Goal: Task Accomplishment & Management: Complete application form

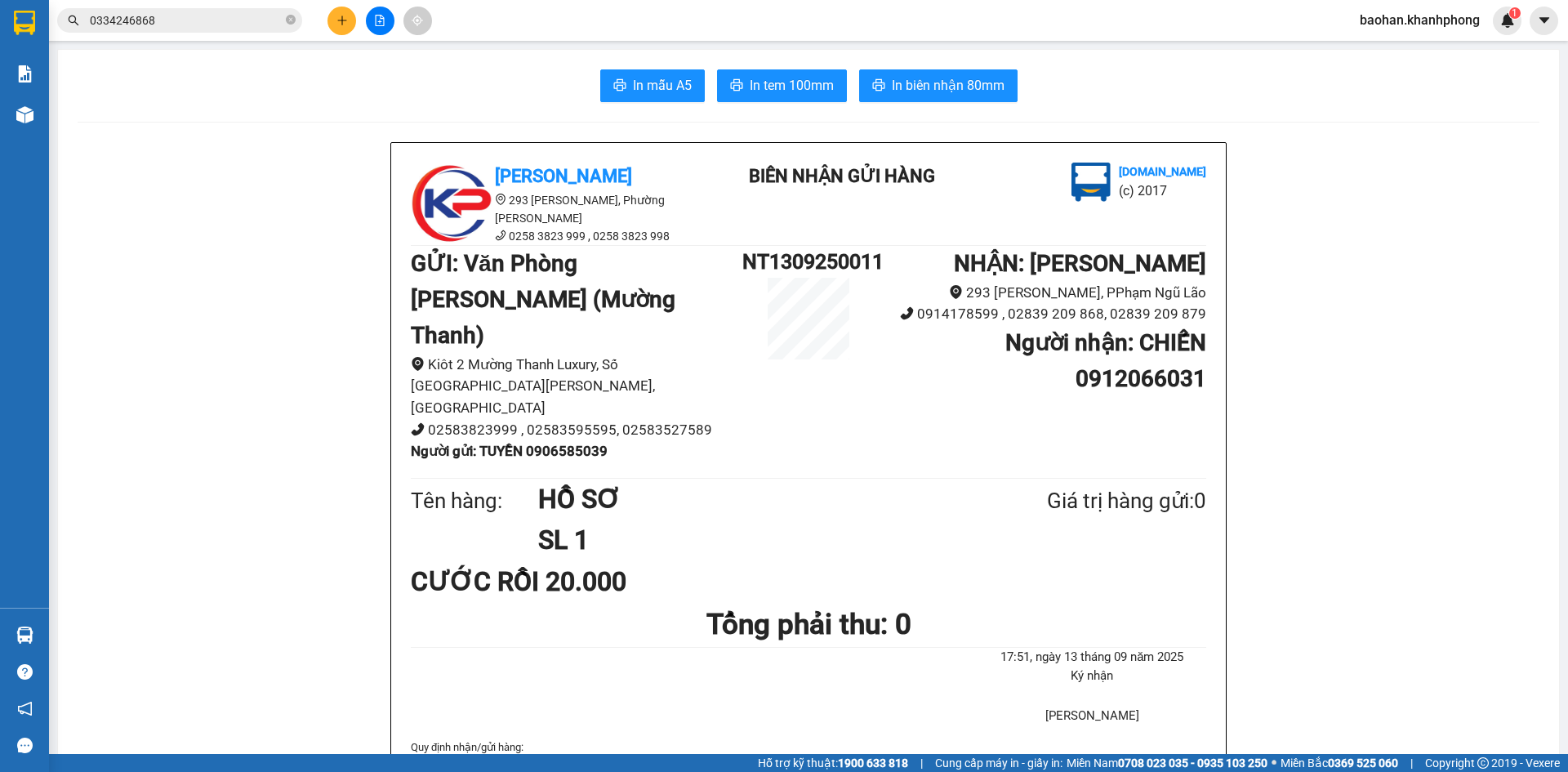
click at [346, 20] on icon "plus" at bounding box center [342, 20] width 12 height 12
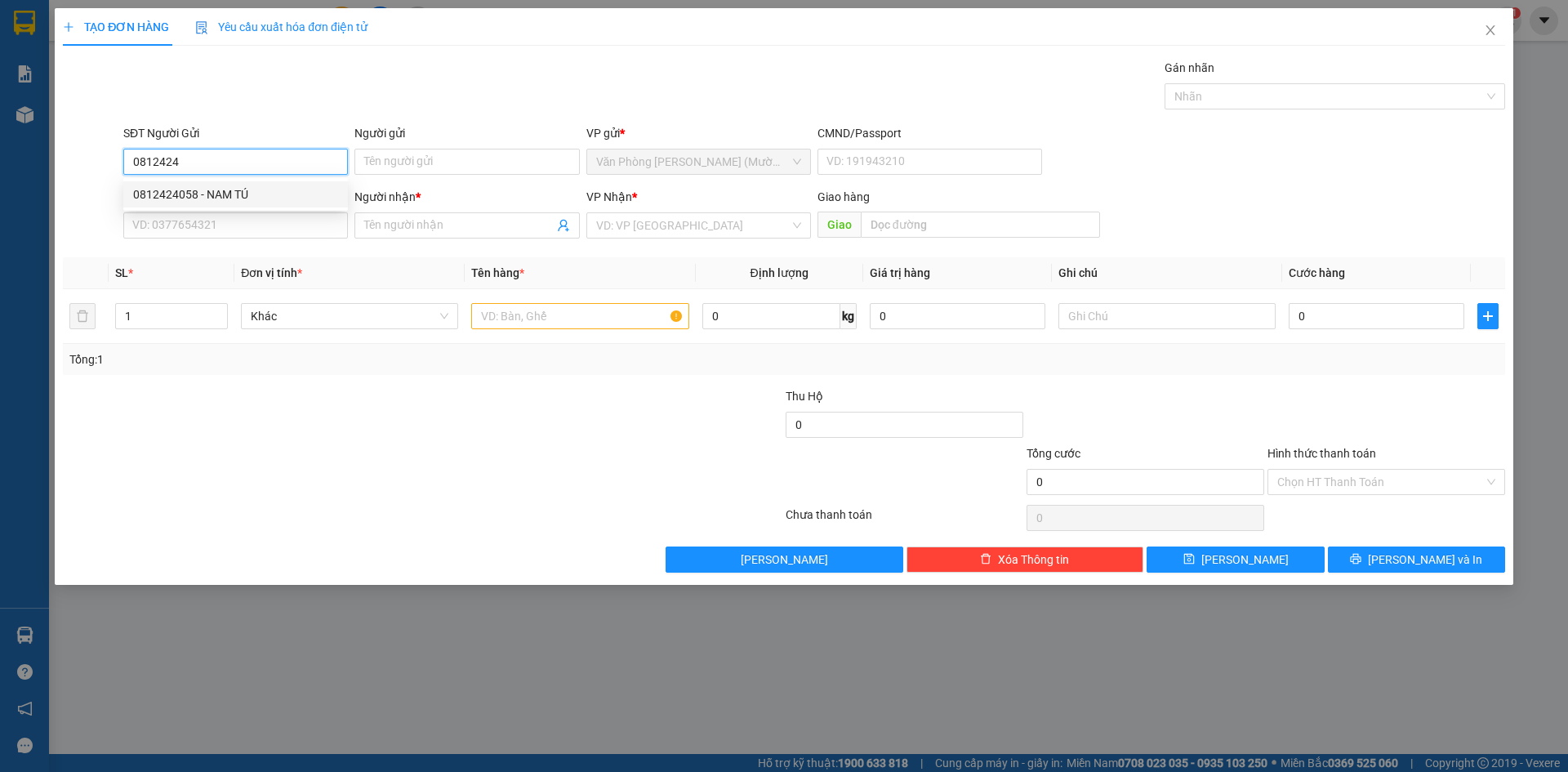
click at [262, 203] on div "0812424058 - NAM TÚ" at bounding box center [235, 194] width 225 height 26
type input "0812424058"
type input "NAM TÚ"
type input "0812424058"
click at [265, 224] on input "SĐT Người Nhận" at bounding box center [235, 225] width 225 height 26
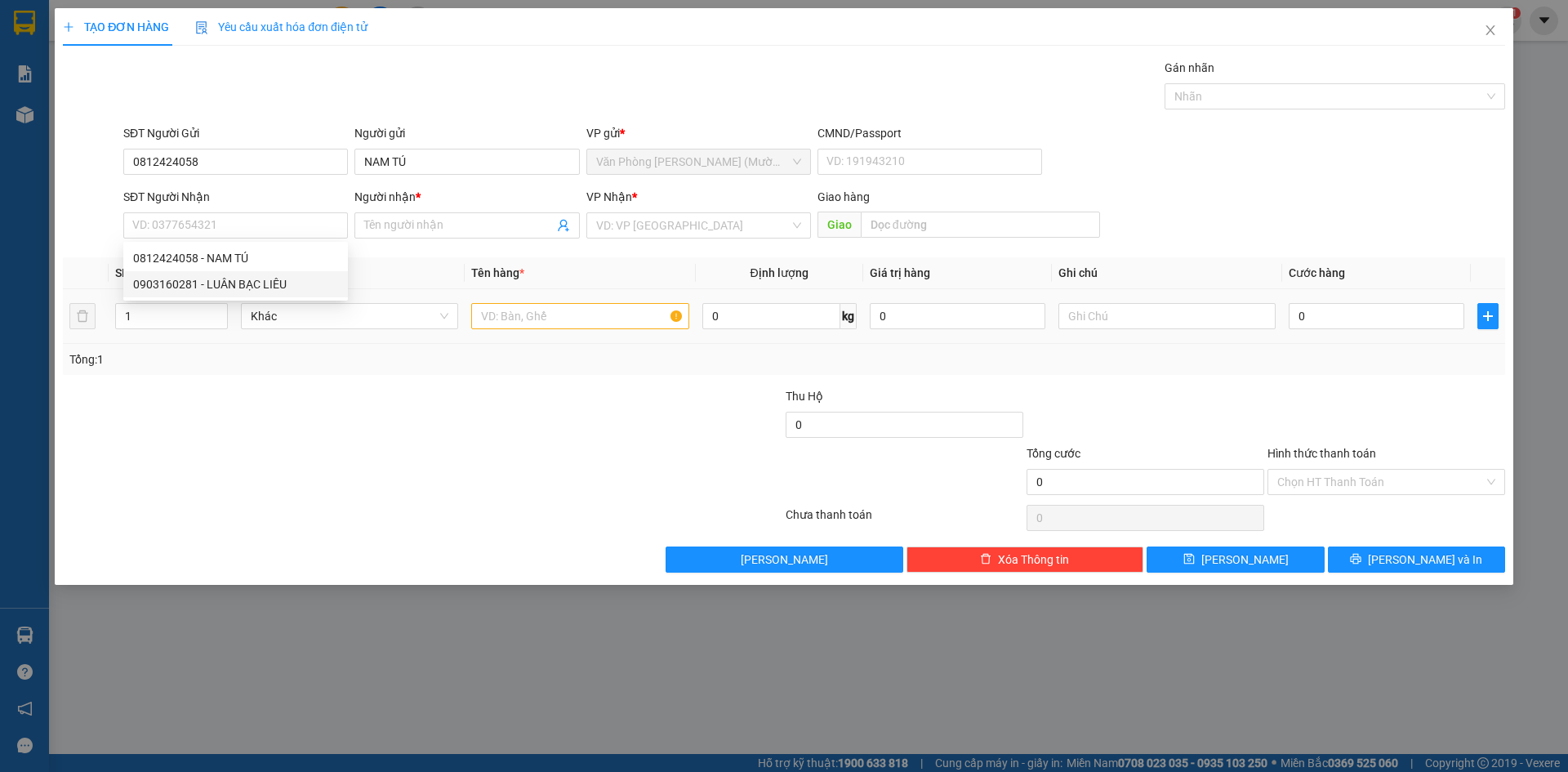
click at [268, 297] on div "0812424058 0903160281 0812424058 - NAM TÚ 0903160281 - LUÂN BẠC LIÊU" at bounding box center [235, 271] width 225 height 59
click at [250, 235] on input "SĐT Người Nhận" at bounding box center [235, 225] width 225 height 26
click at [248, 276] on div "0903160281 - LUÂN BẠC LIÊU" at bounding box center [235, 284] width 205 height 18
type input "0903160281"
type input "LUÂN BẠC LIÊU"
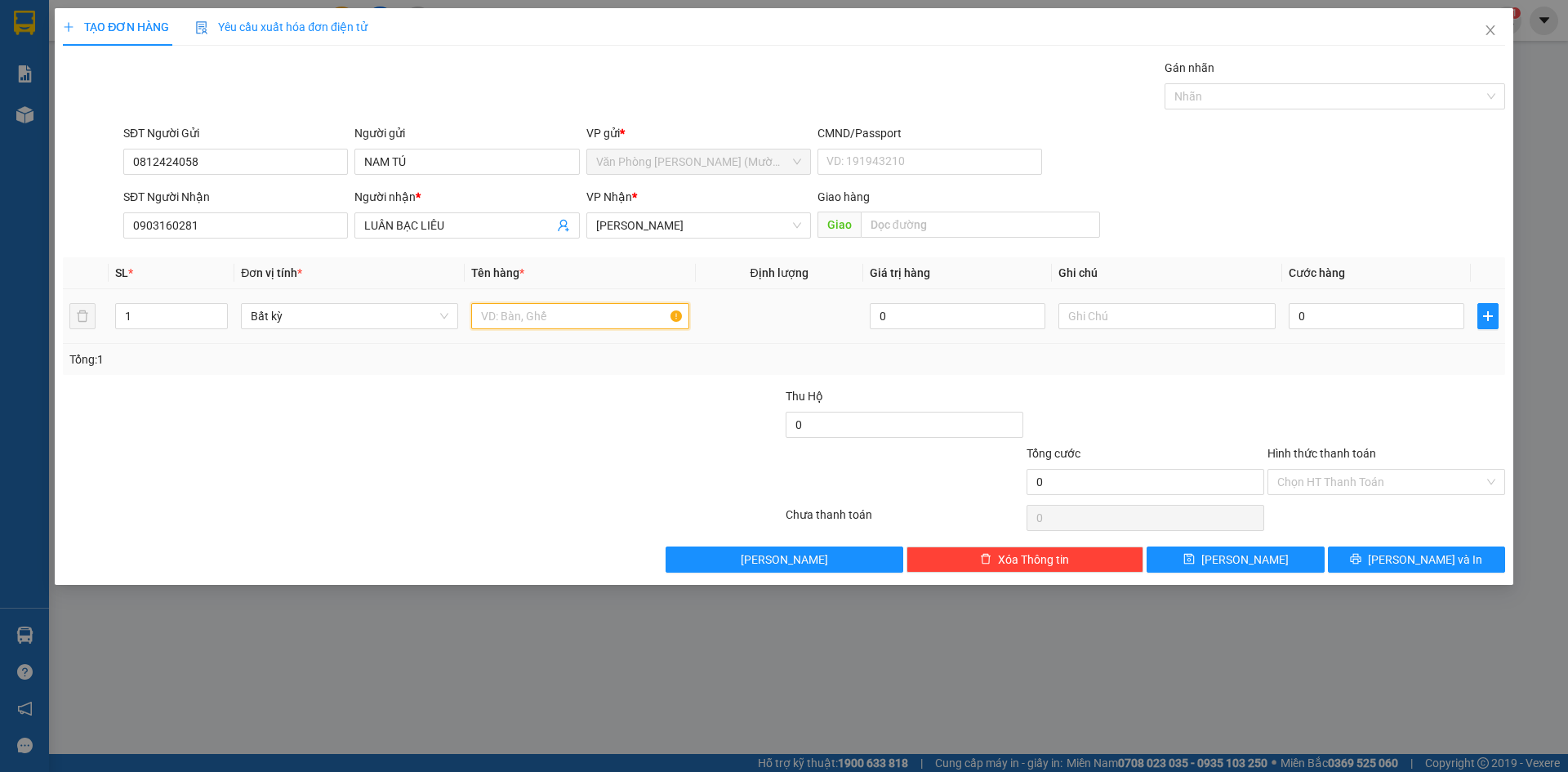
click at [583, 326] on input "text" at bounding box center [580, 316] width 217 height 26
type input "3 KIỆN"
click at [1334, 319] on input "0" at bounding box center [1376, 316] width 175 height 26
type input "1"
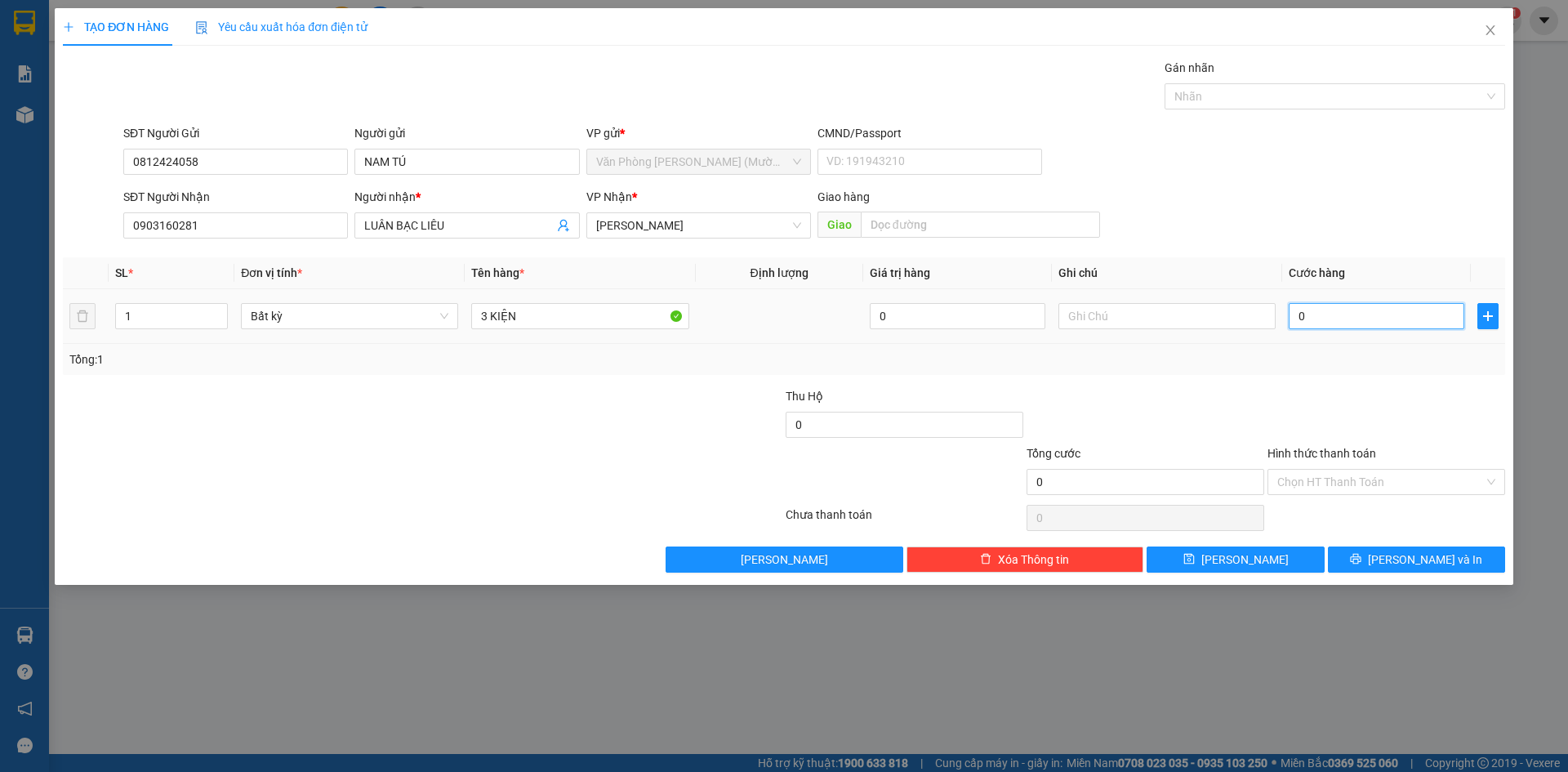
type input "1"
type input "15"
type input "150"
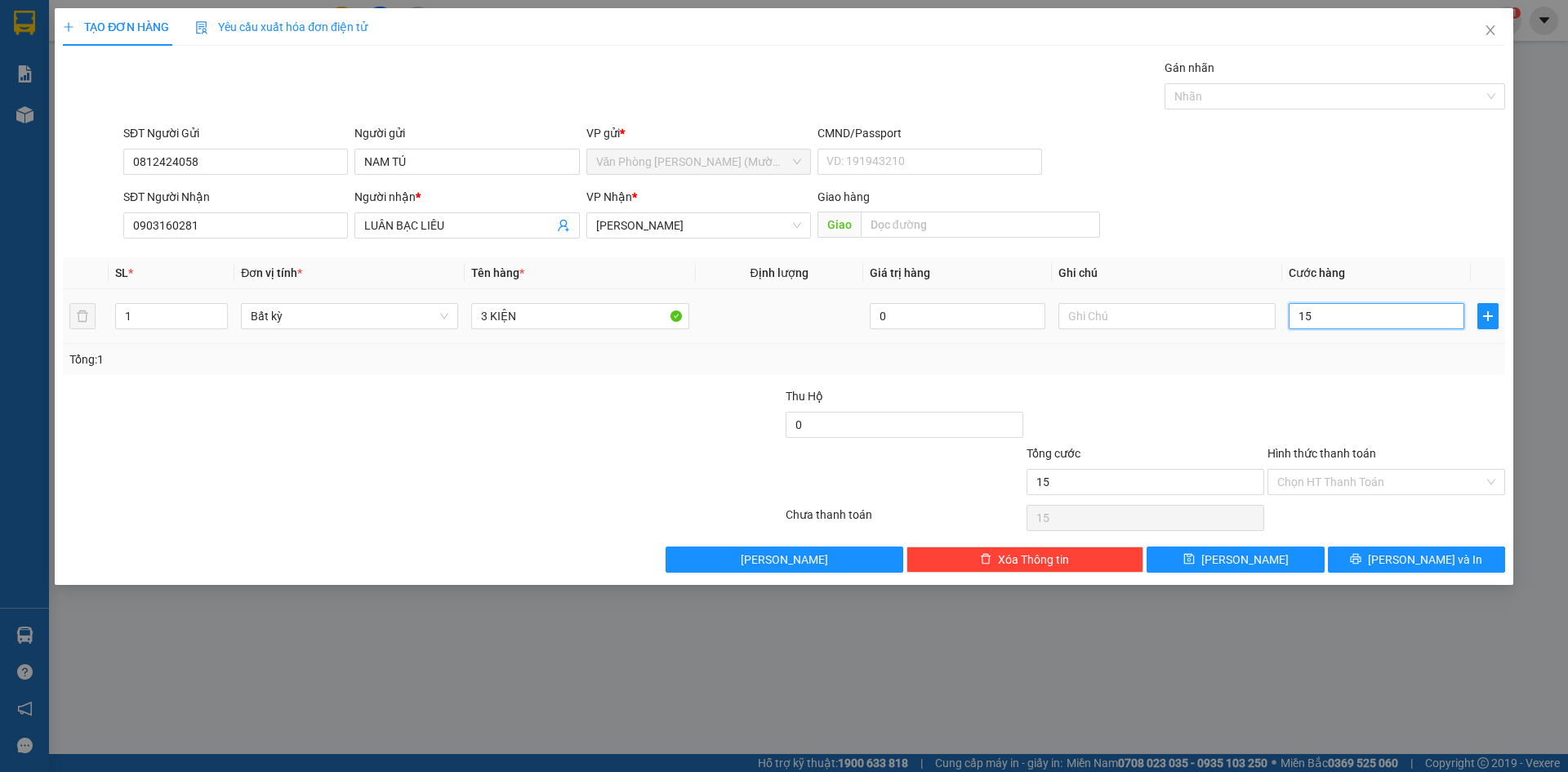
type input "150"
type input "150.000"
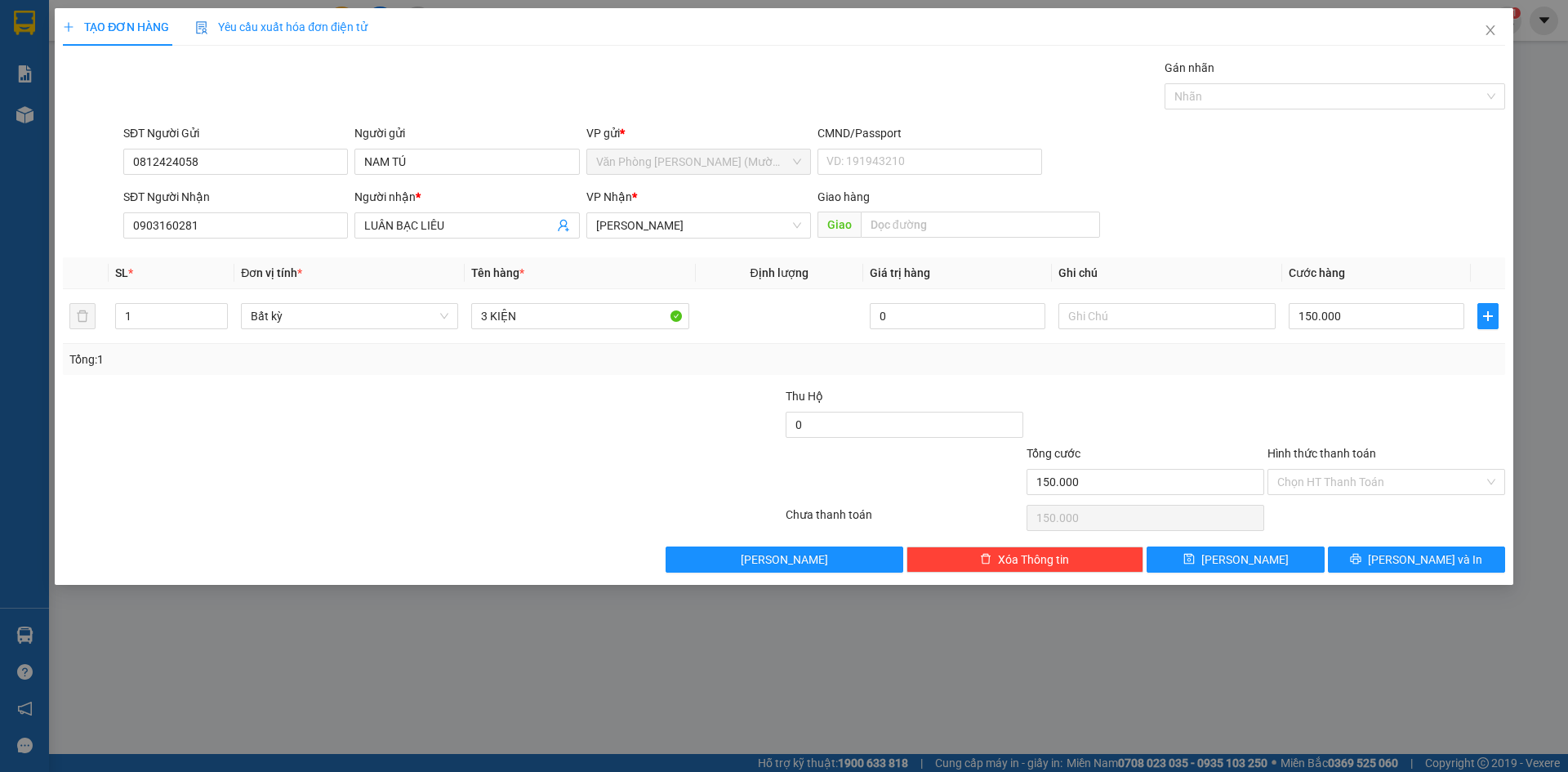
click at [1437, 368] on div "Tổng: 1" at bounding box center [784, 360] width 1429 height 18
click at [1370, 313] on input "150.000" at bounding box center [1376, 316] width 175 height 26
type input "1"
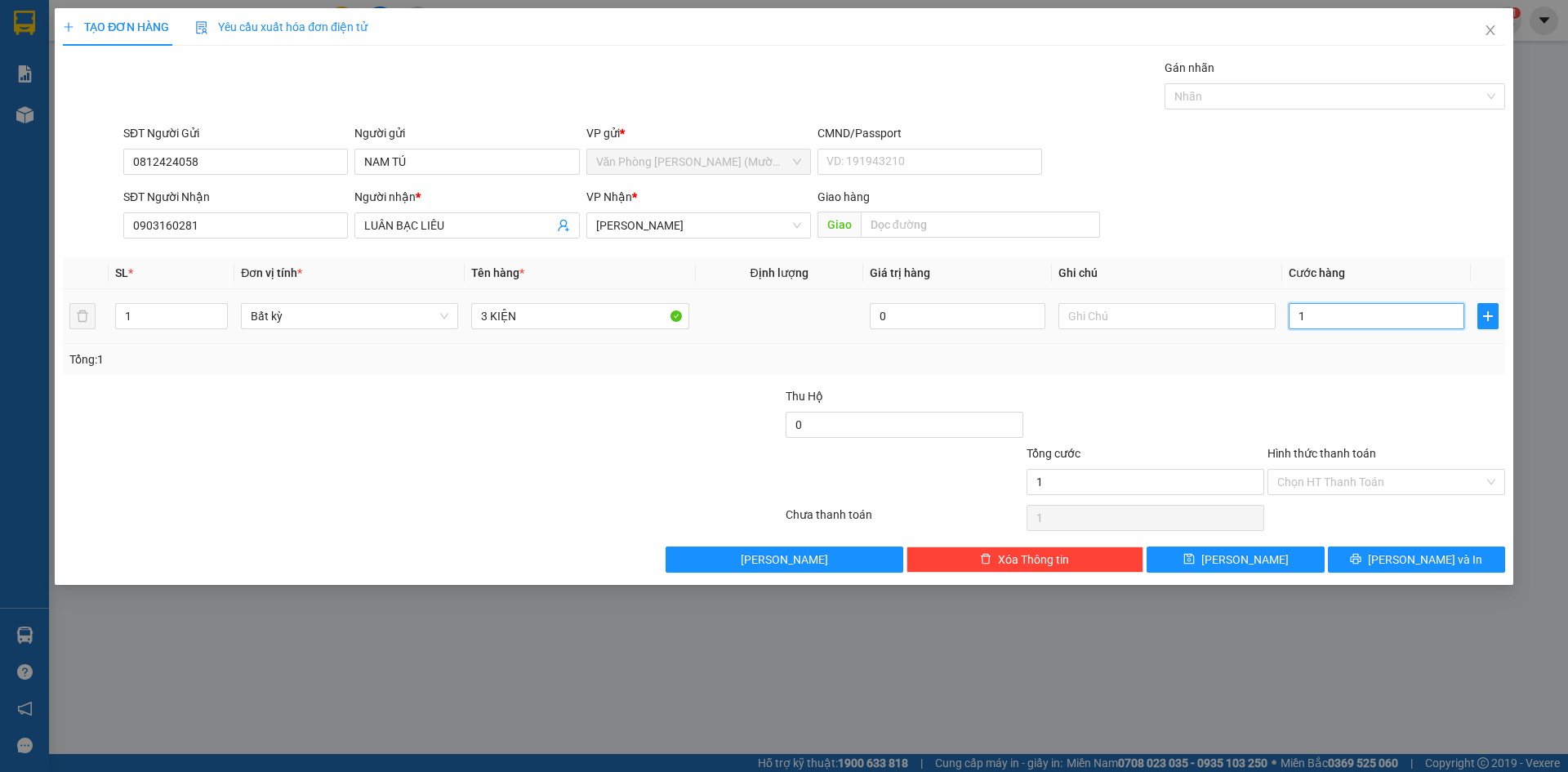
type input "13"
type input "130"
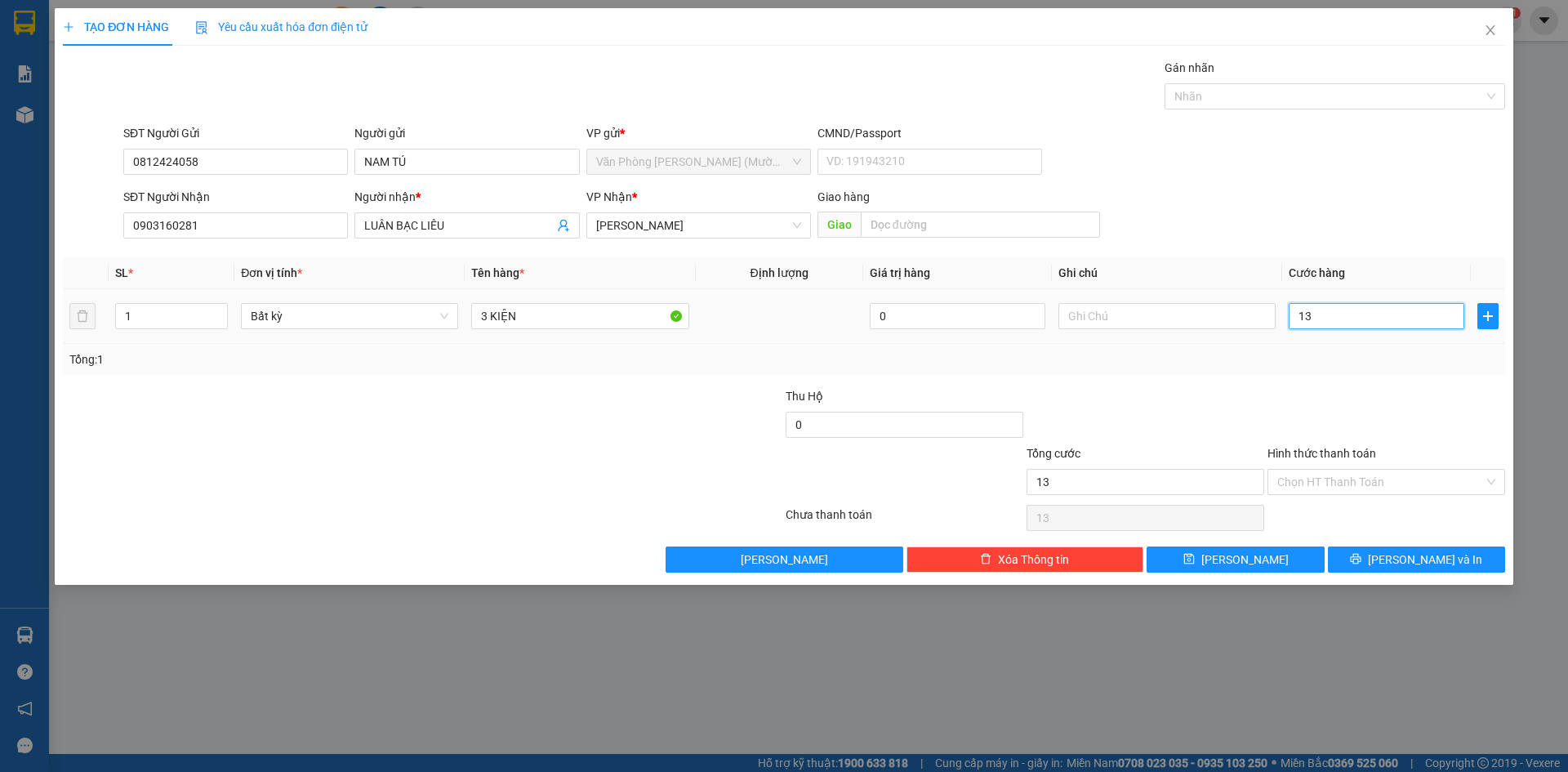
type input "130"
type input "130.000"
click at [1376, 387] on div at bounding box center [1386, 416] width 241 height 57
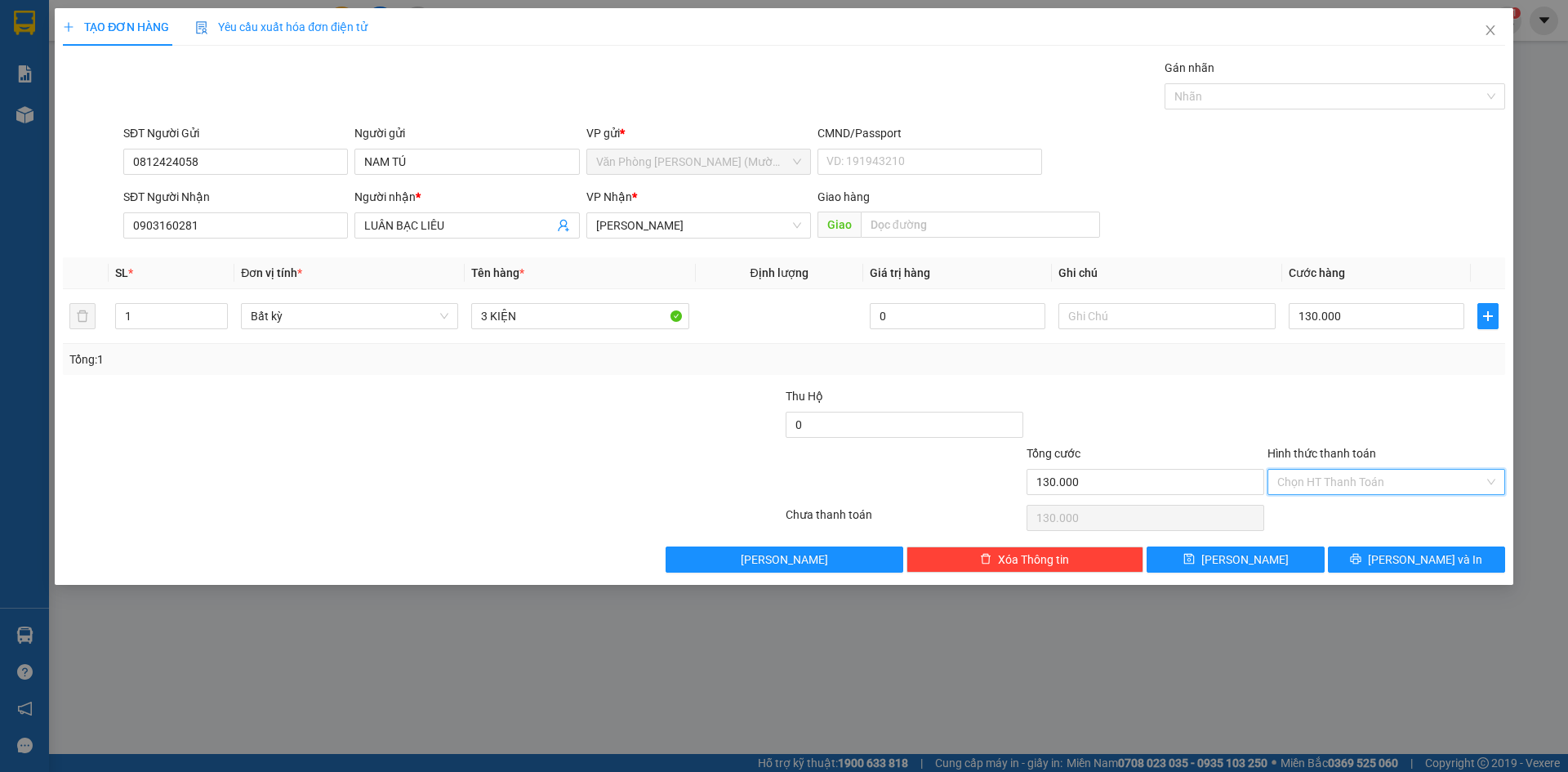
click at [1362, 484] on input "Hình thức thanh toán" at bounding box center [1381, 481] width 207 height 24
click at [1387, 404] on div at bounding box center [1386, 416] width 241 height 57
click at [1362, 559] on icon "printer" at bounding box center [1356, 558] width 12 height 12
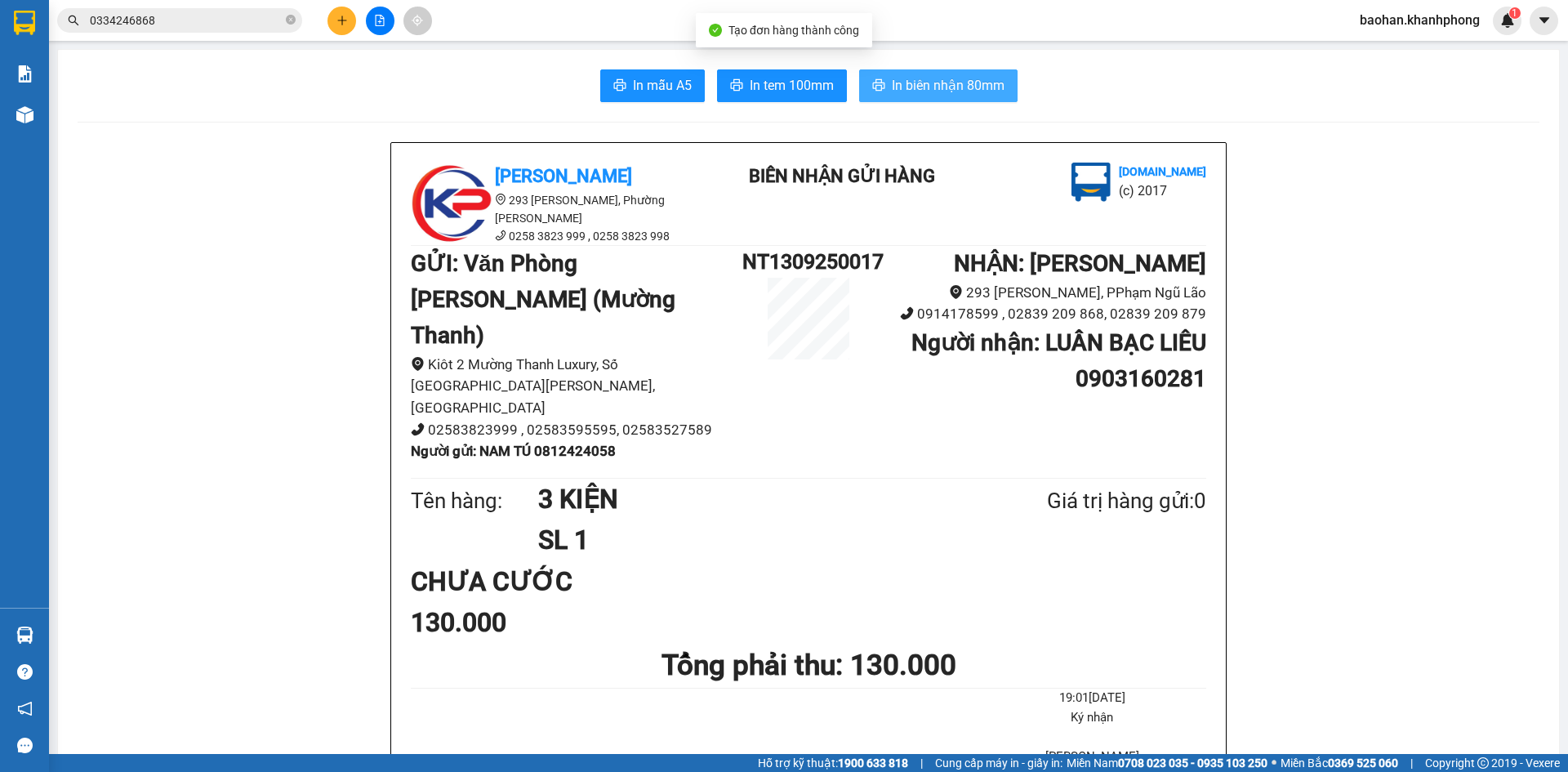
click at [956, 100] on button "In biên nhận 80mm" at bounding box center [938, 86] width 158 height 33
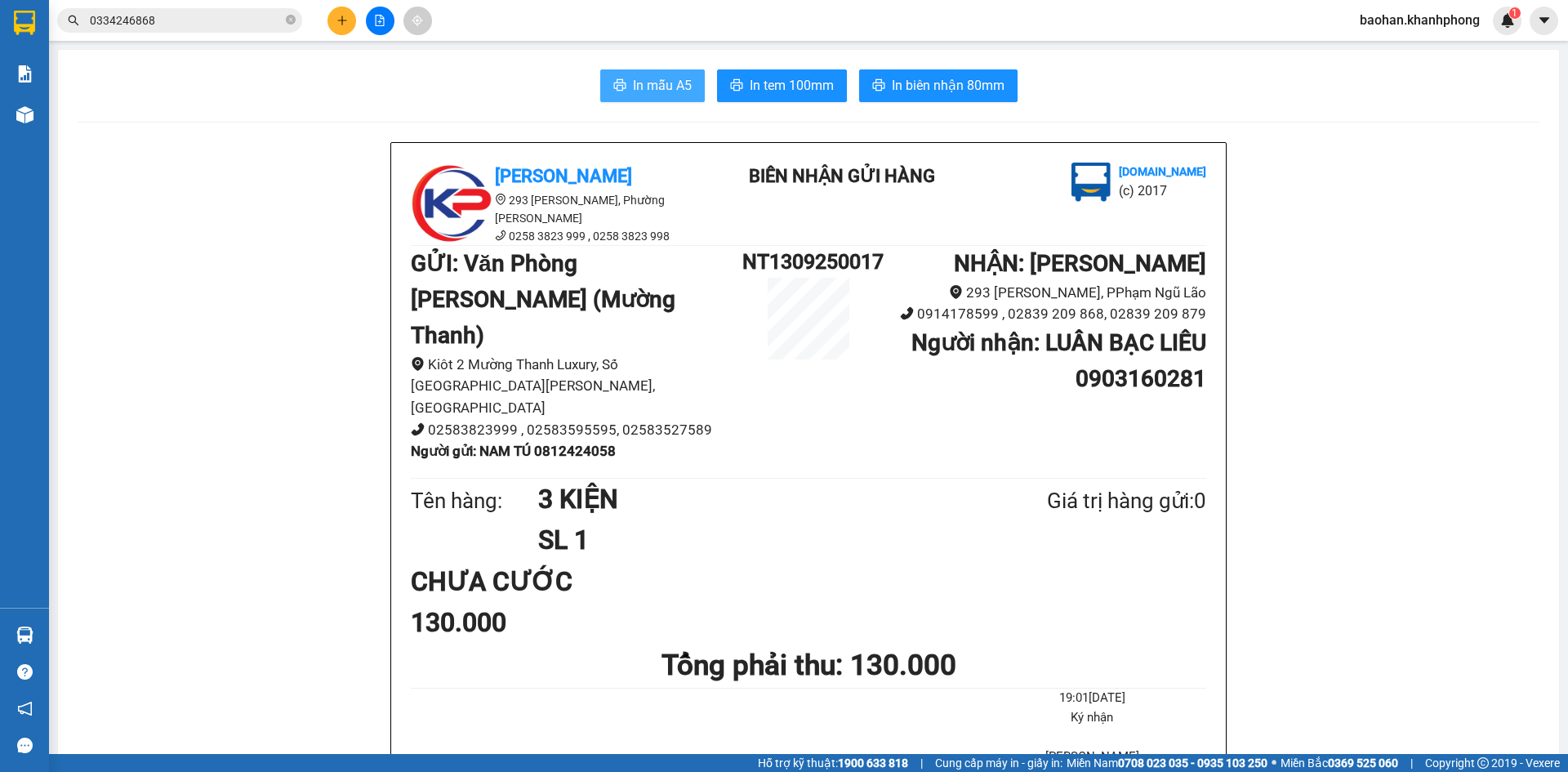
click at [622, 86] on button "In mẫu A5" at bounding box center [652, 86] width 105 height 33
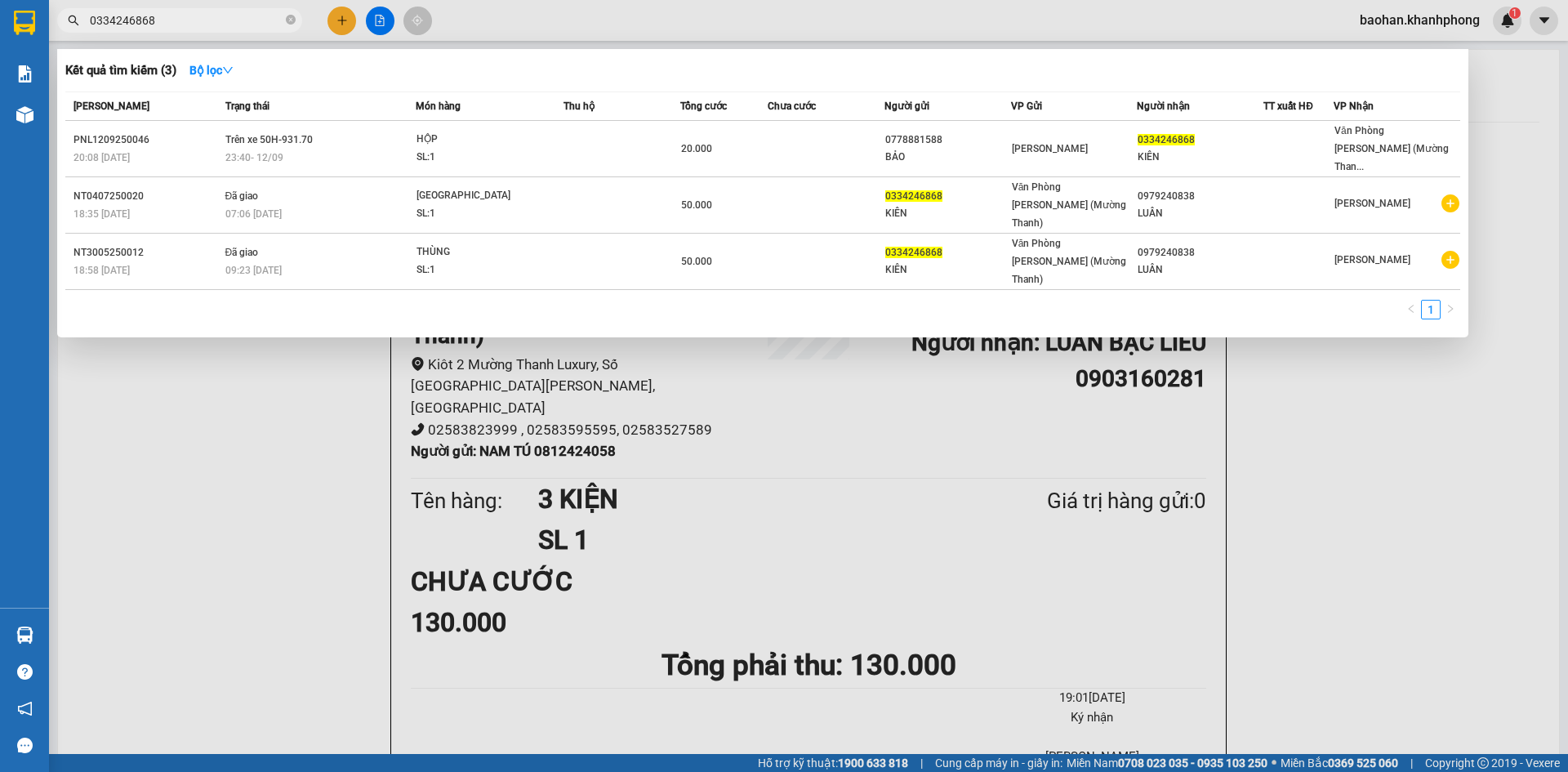
click at [215, 24] on input "0334246868" at bounding box center [185, 21] width 192 height 18
click at [258, 411] on div at bounding box center [784, 386] width 1568 height 772
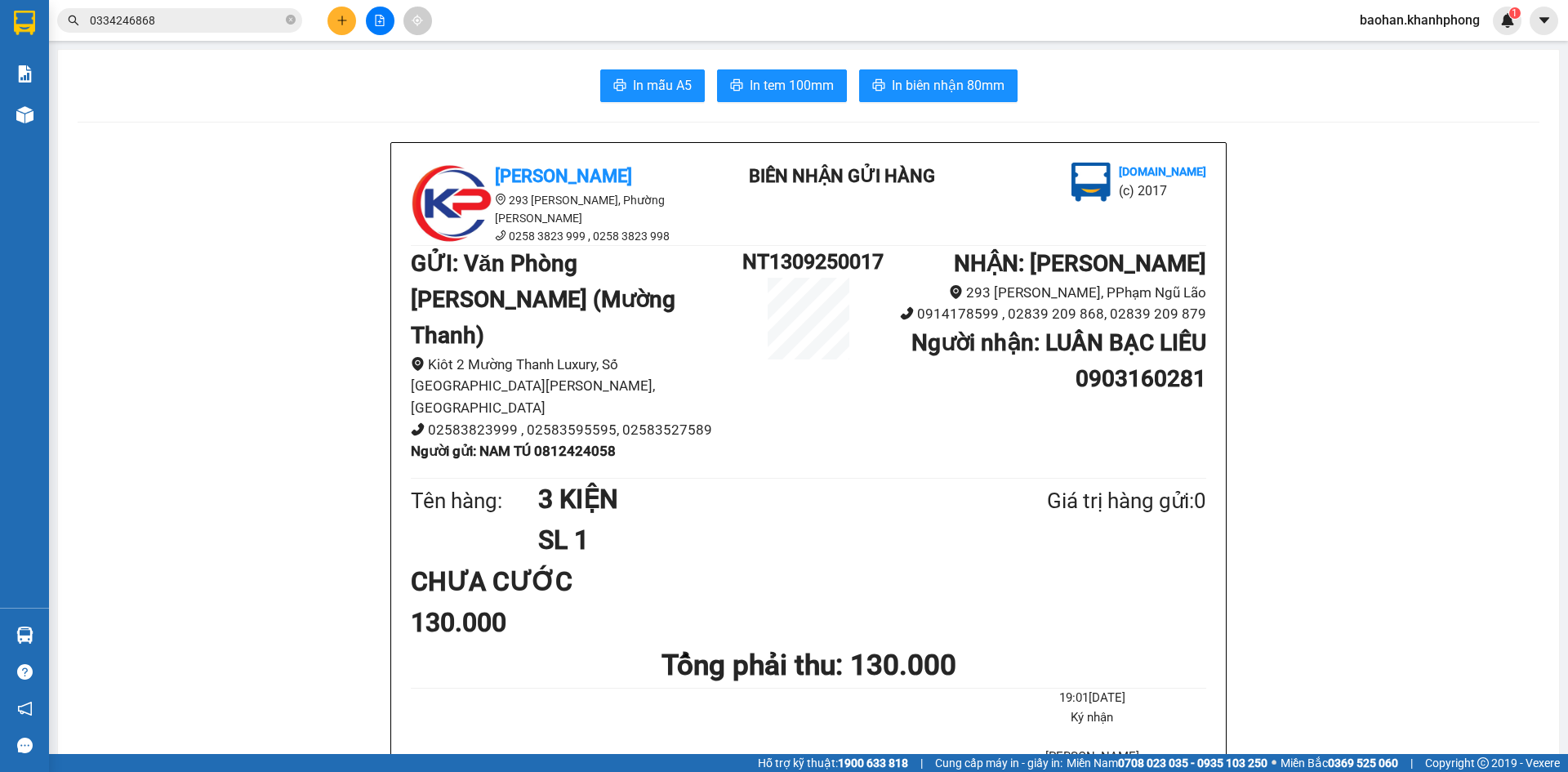
click at [611, 443] on b "Người gửi : NAM TÚ 0812424058" at bounding box center [513, 451] width 205 height 16
copy b "0812424058"
click at [258, 24] on input "0334246868" at bounding box center [185, 21] width 192 height 18
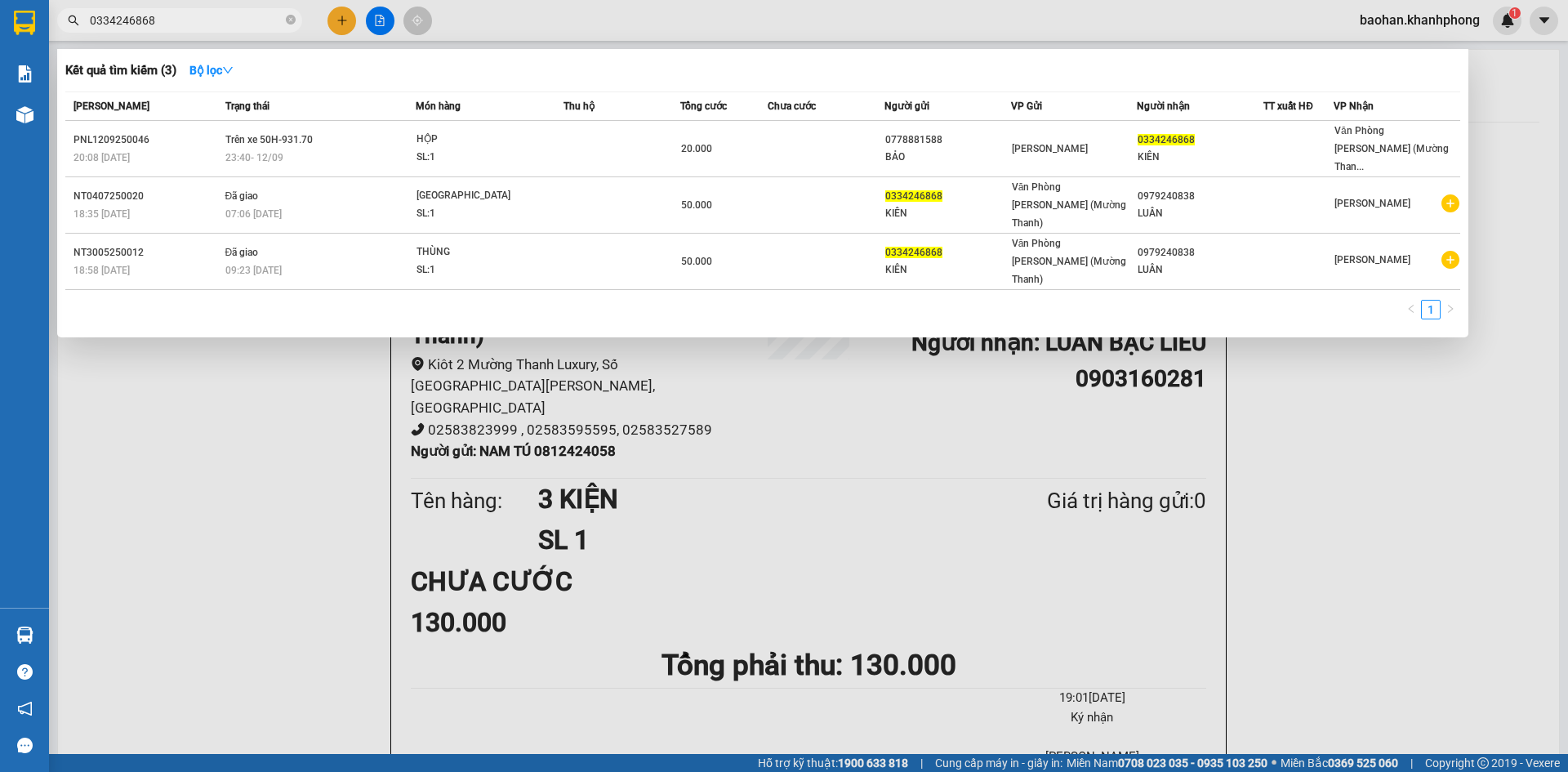
paste input "0812424058"
type input "03342468680812424058"
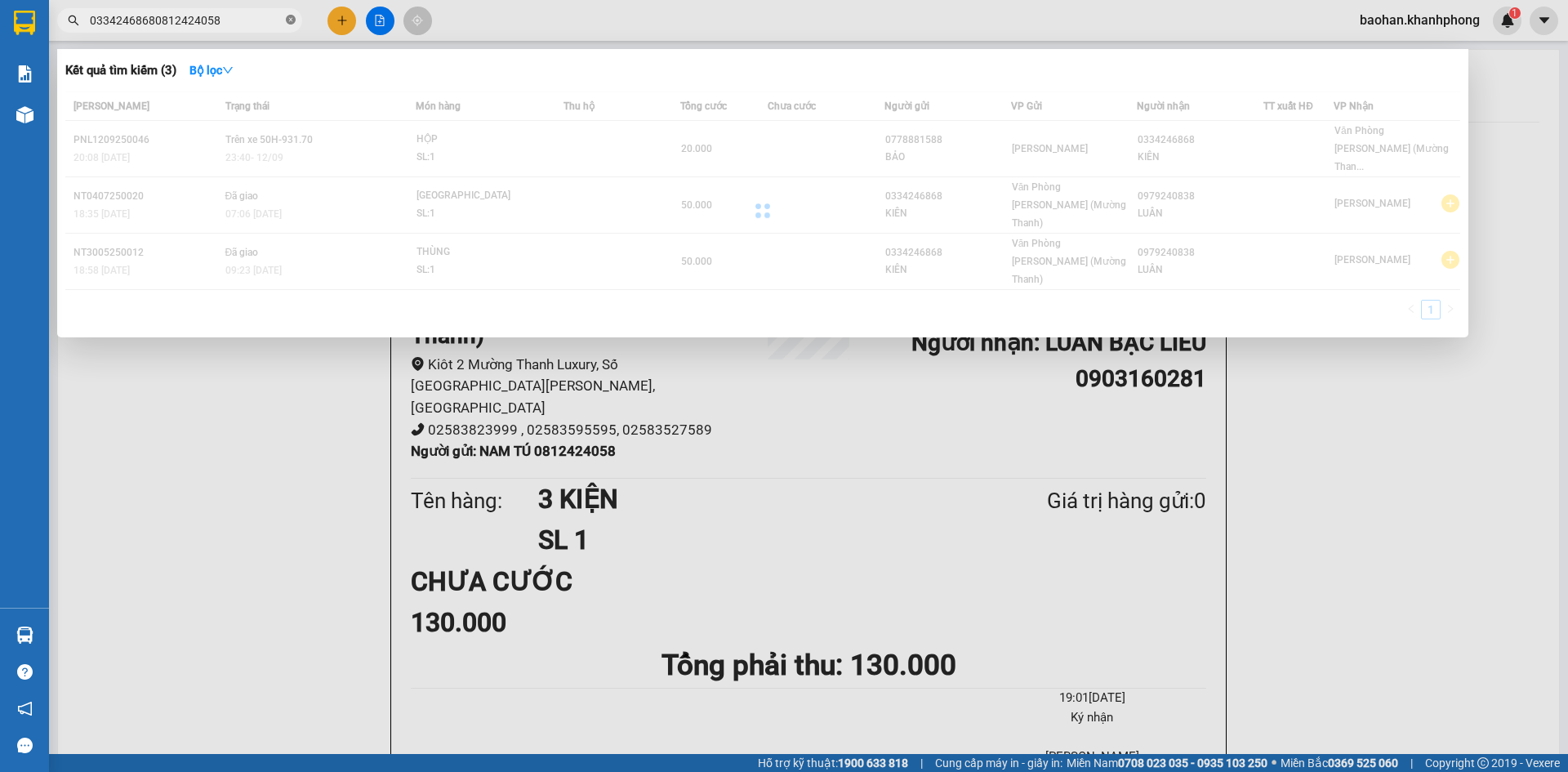
click at [294, 19] on icon "close-circle" at bounding box center [290, 19] width 10 height 10
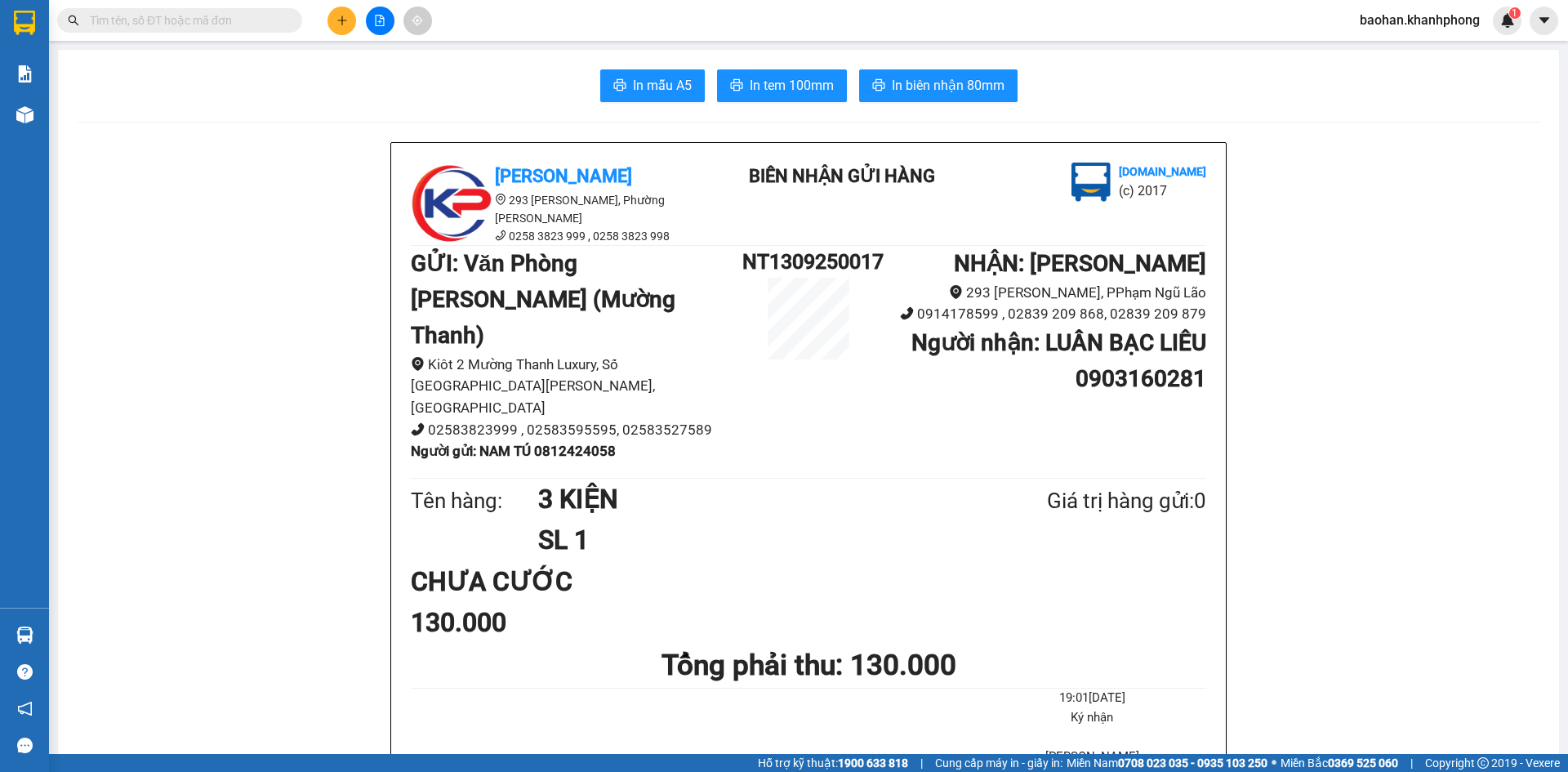
click at [557, 443] on b "Người gửi : NAM TÚ 0812424058" at bounding box center [513, 451] width 205 height 16
copy b "0812424058"
click at [226, 20] on input "text" at bounding box center [185, 21] width 192 height 18
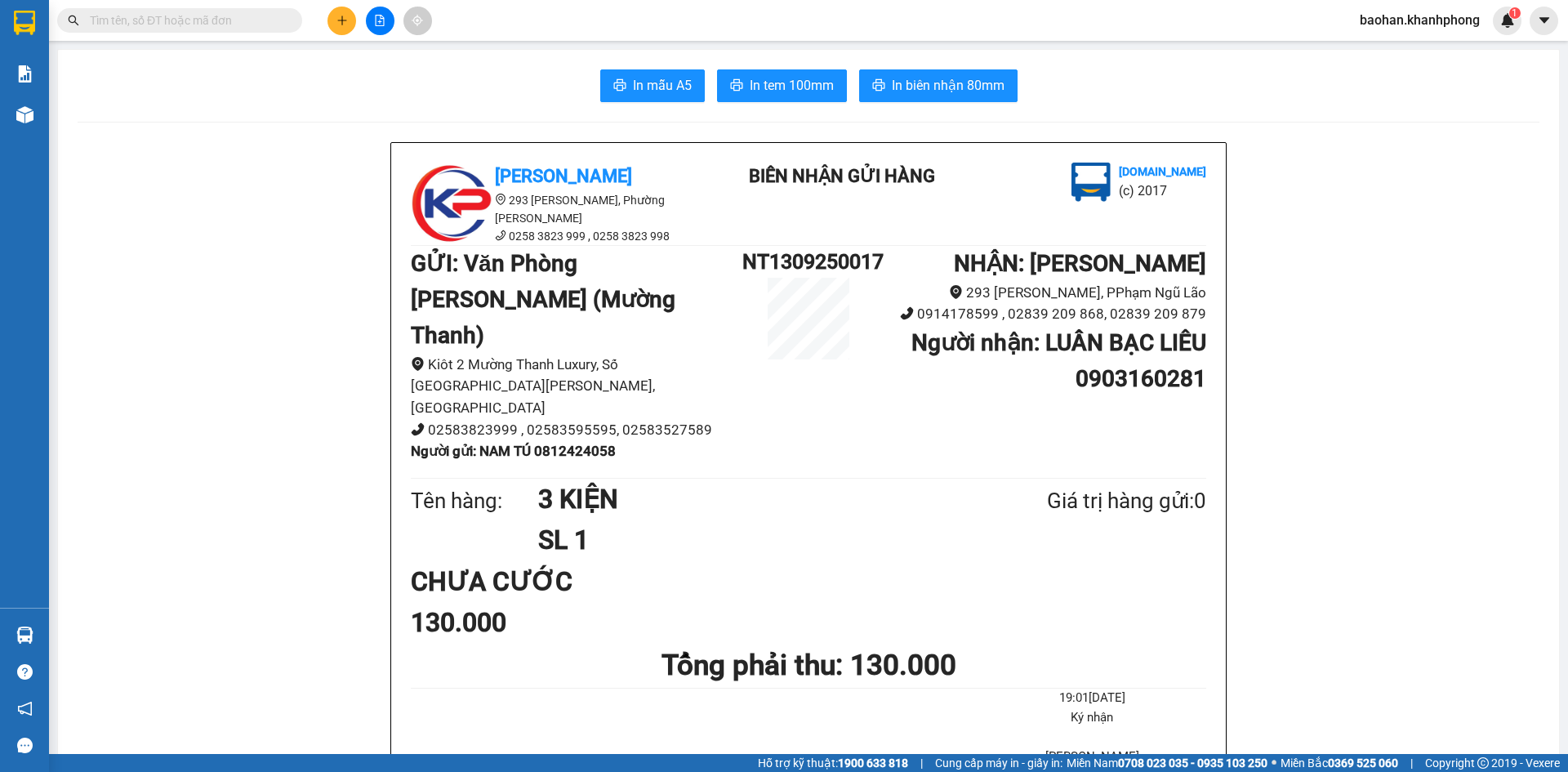
paste input "0812424058"
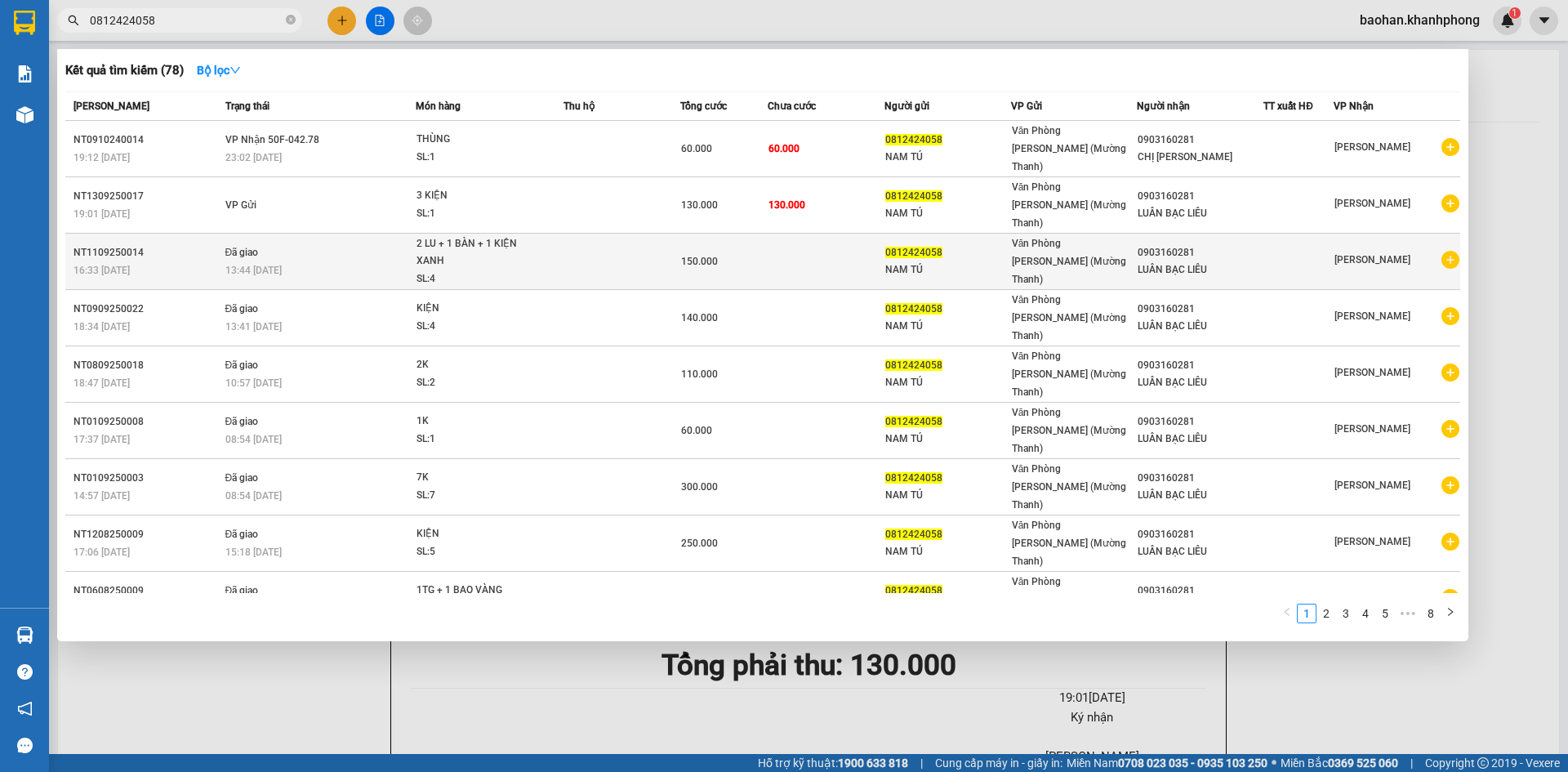
type input "0812424058"
click at [267, 233] on td "Đã giao 13:44 [DATE]" at bounding box center [318, 261] width 194 height 56
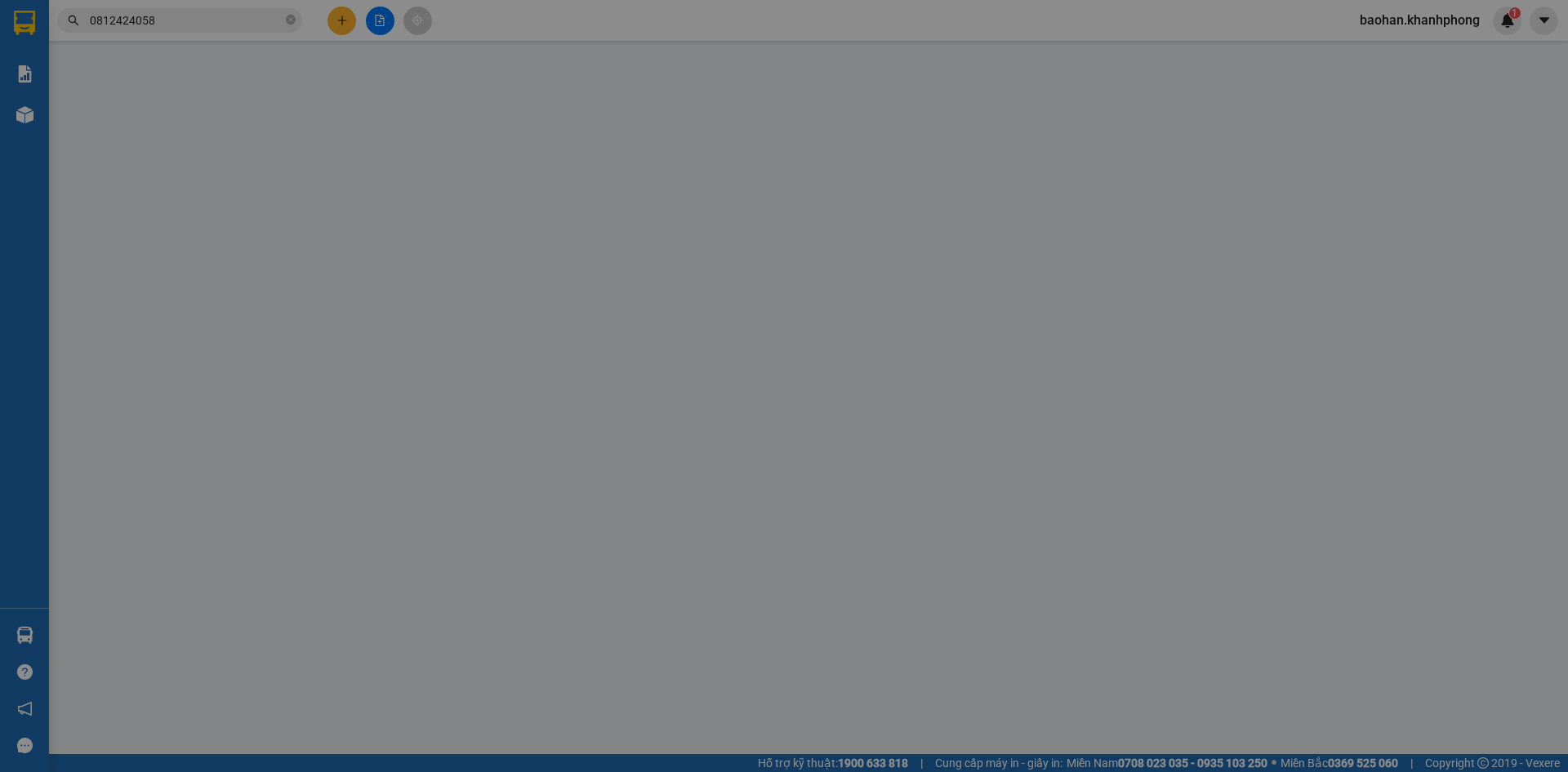
type input "0812424058"
type input "0903160281"
type input "150.000"
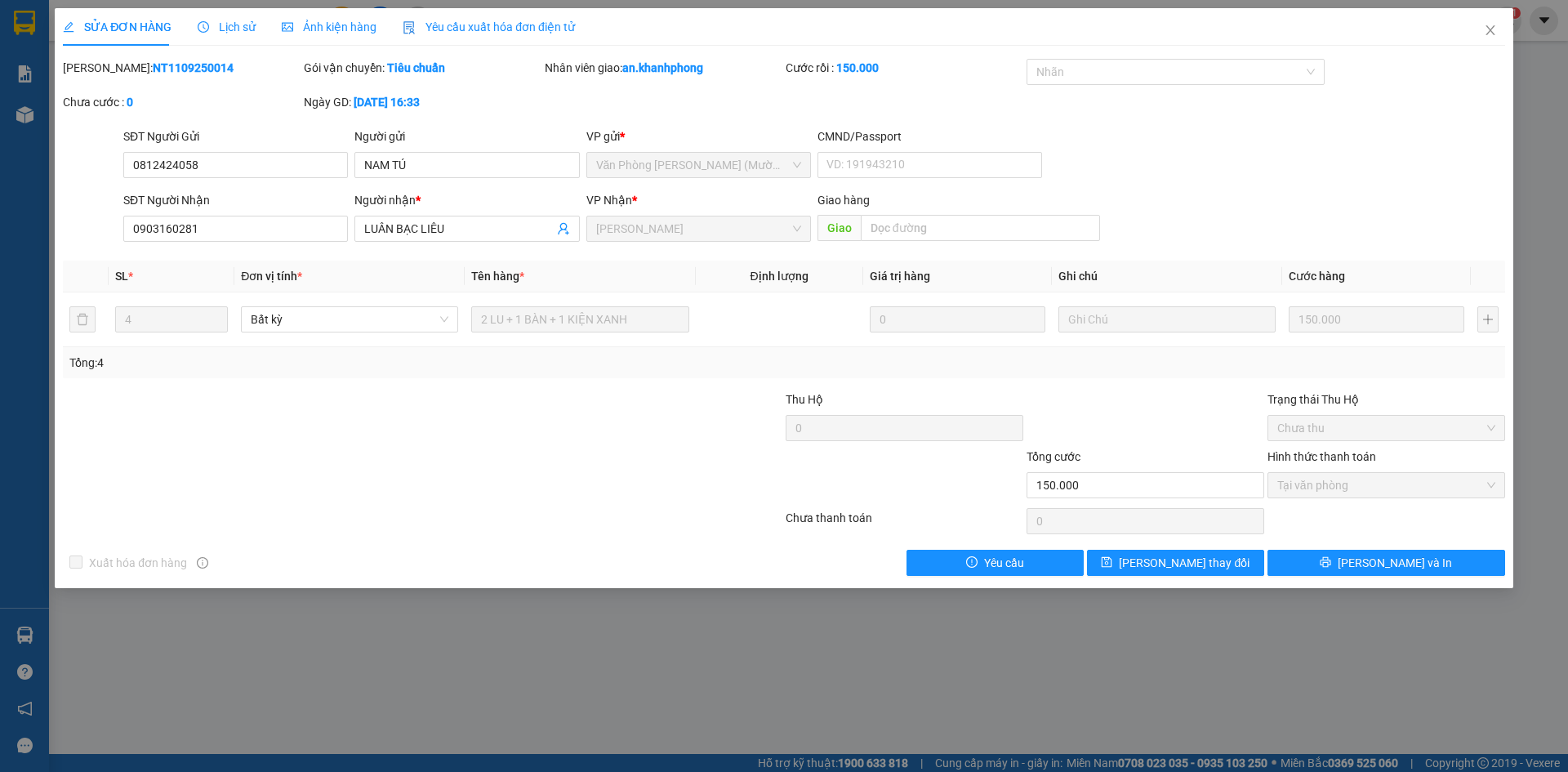
click at [217, 28] on span "Lịch sử" at bounding box center [226, 27] width 58 height 13
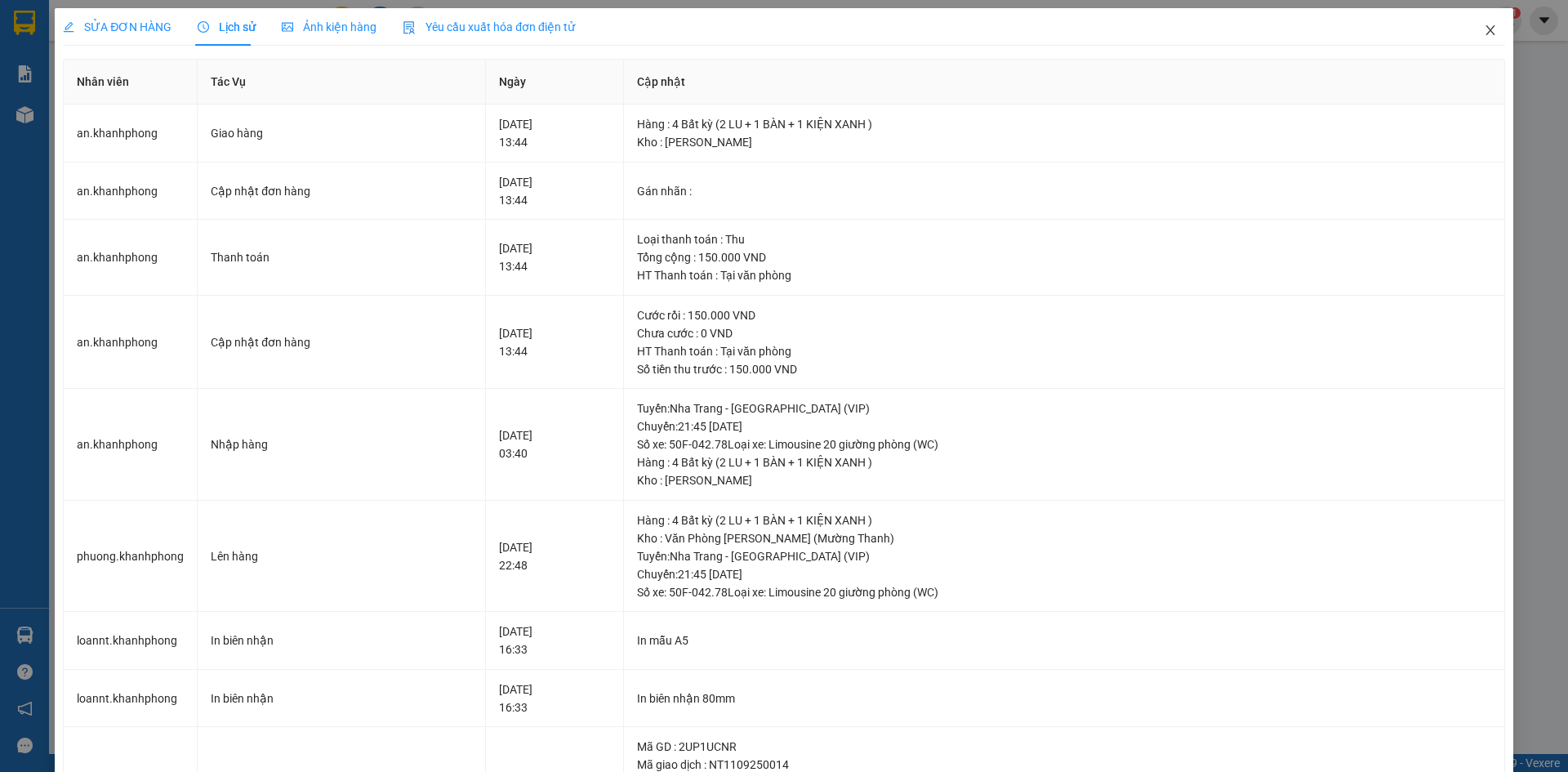
click at [1484, 34] on icon "close" at bounding box center [1490, 30] width 13 height 13
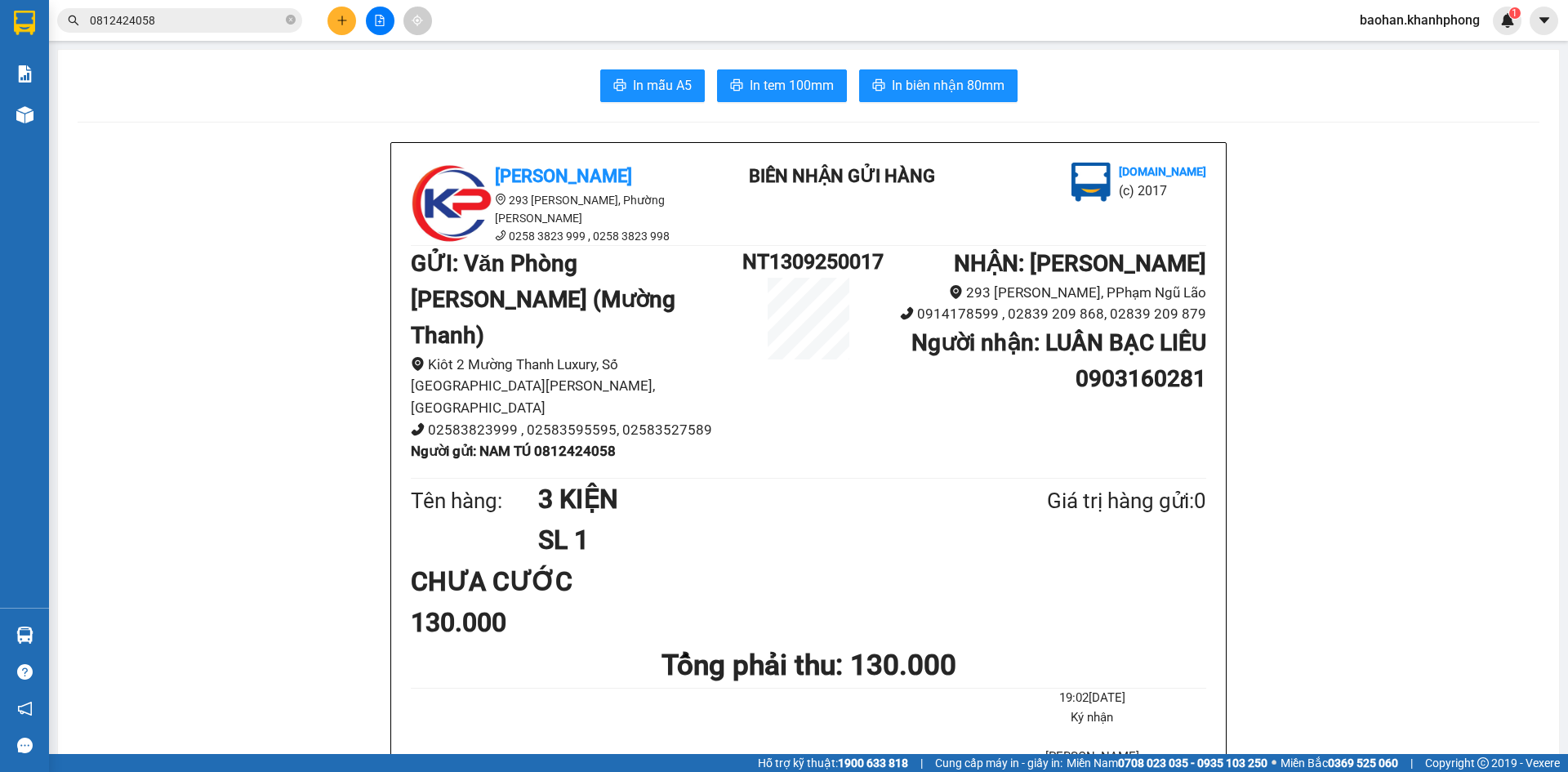
click at [162, 20] on input "0812424058" at bounding box center [185, 21] width 192 height 18
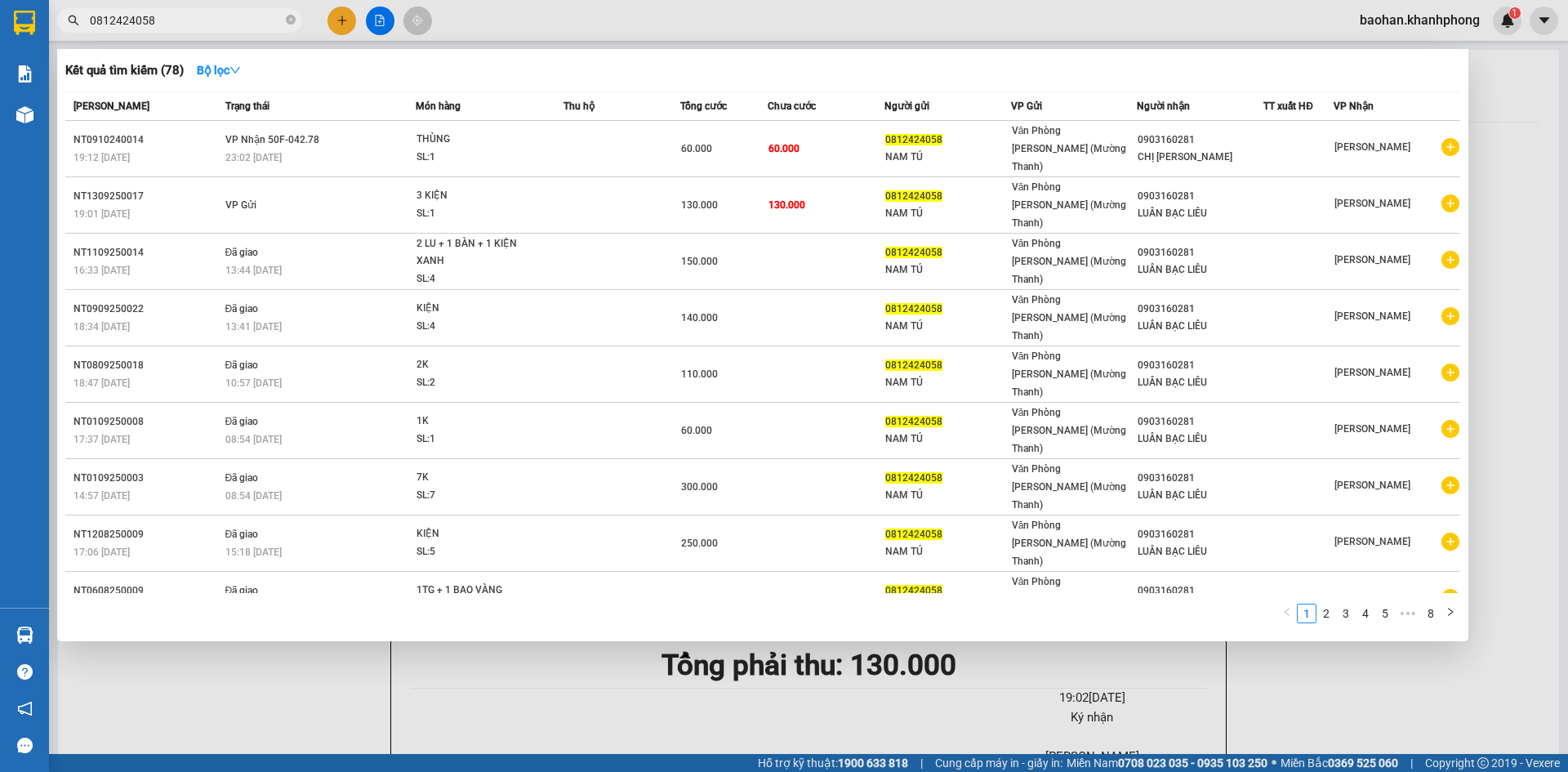
click at [162, 20] on input "0812424058" at bounding box center [185, 21] width 192 height 18
click at [347, 29] on div at bounding box center [784, 386] width 1568 height 772
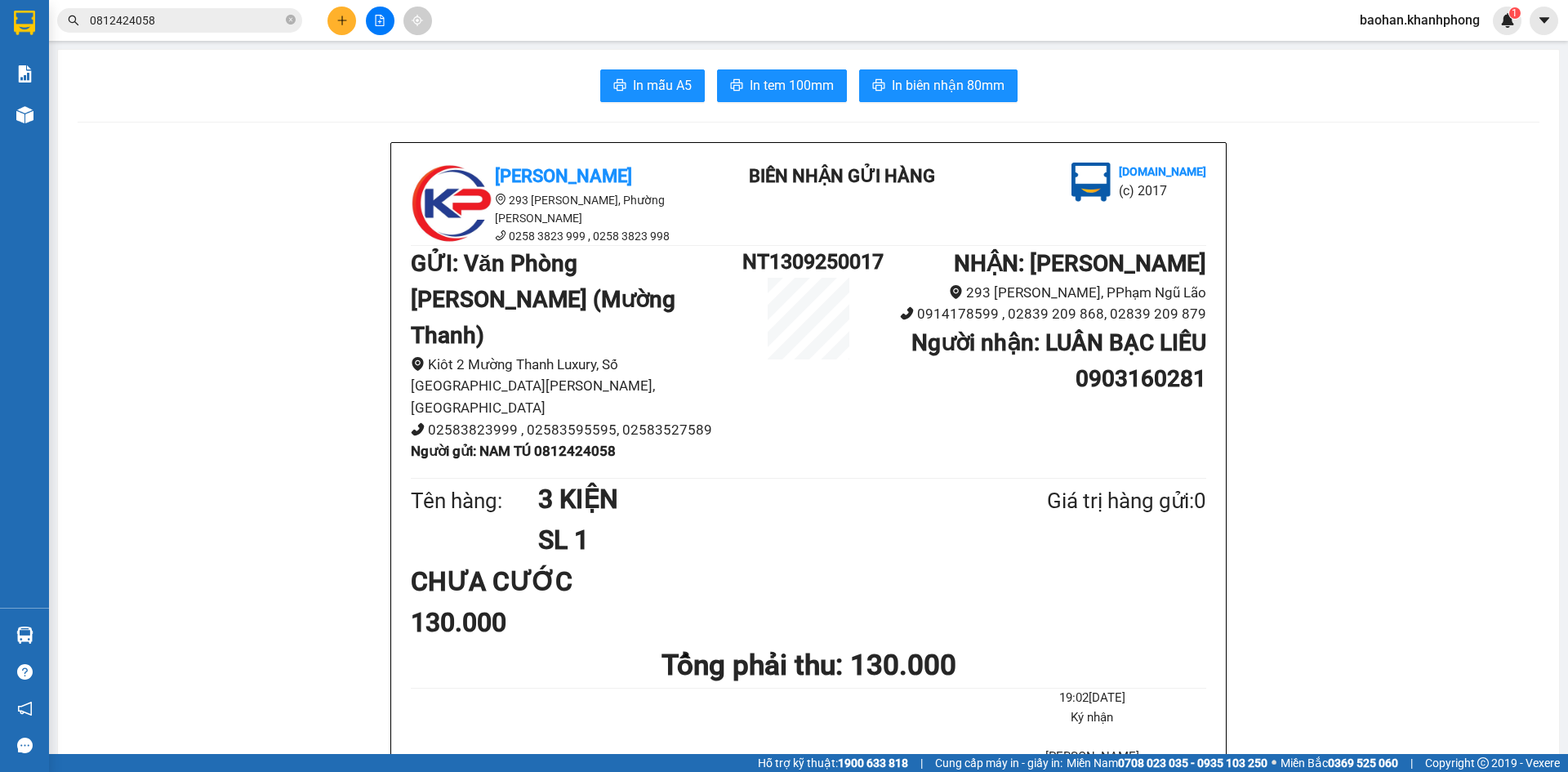
click at [339, 28] on button at bounding box center [342, 21] width 29 height 29
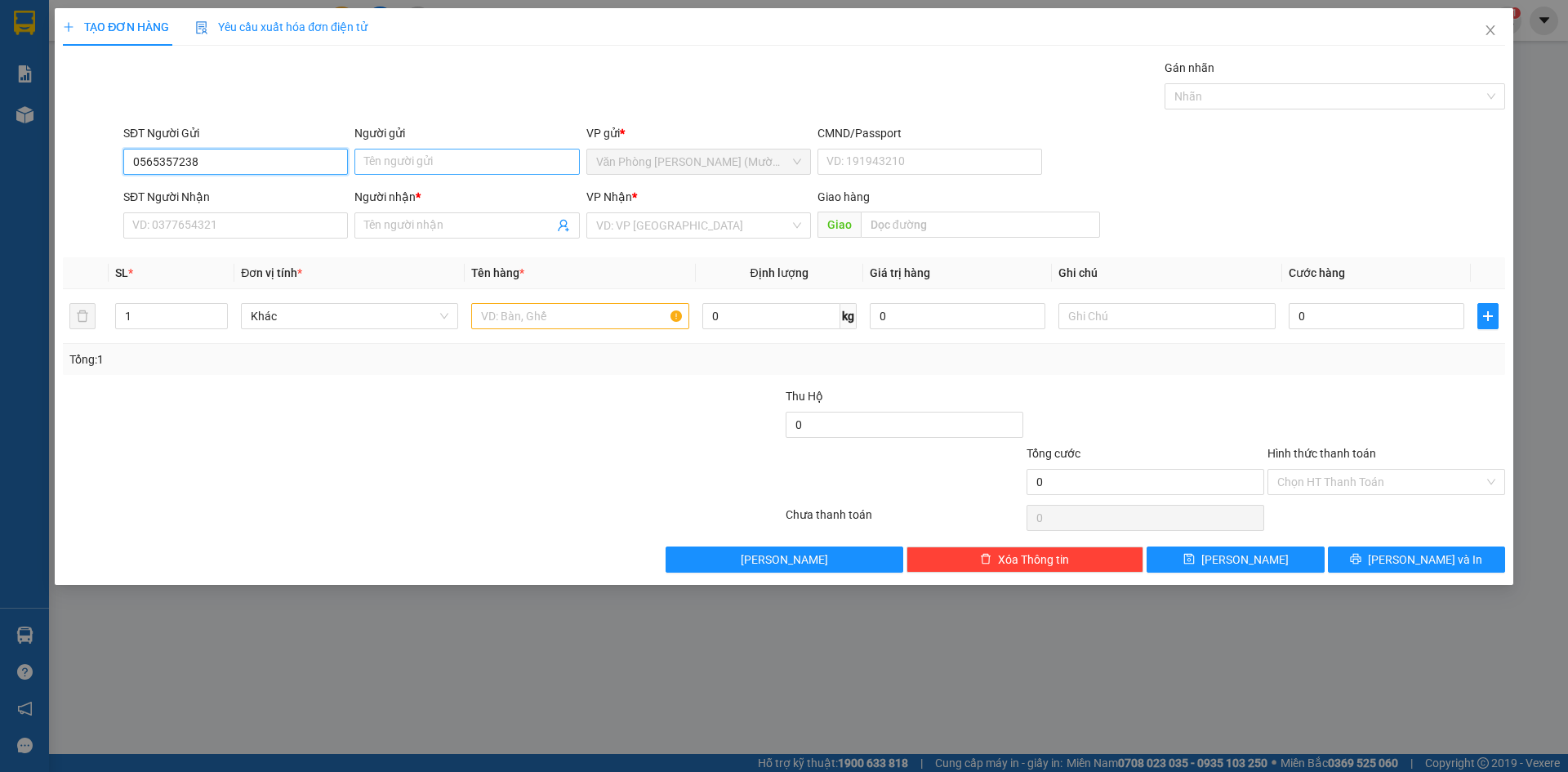
type input "0565357238"
click at [367, 160] on input "Người gửi" at bounding box center [466, 161] width 225 height 26
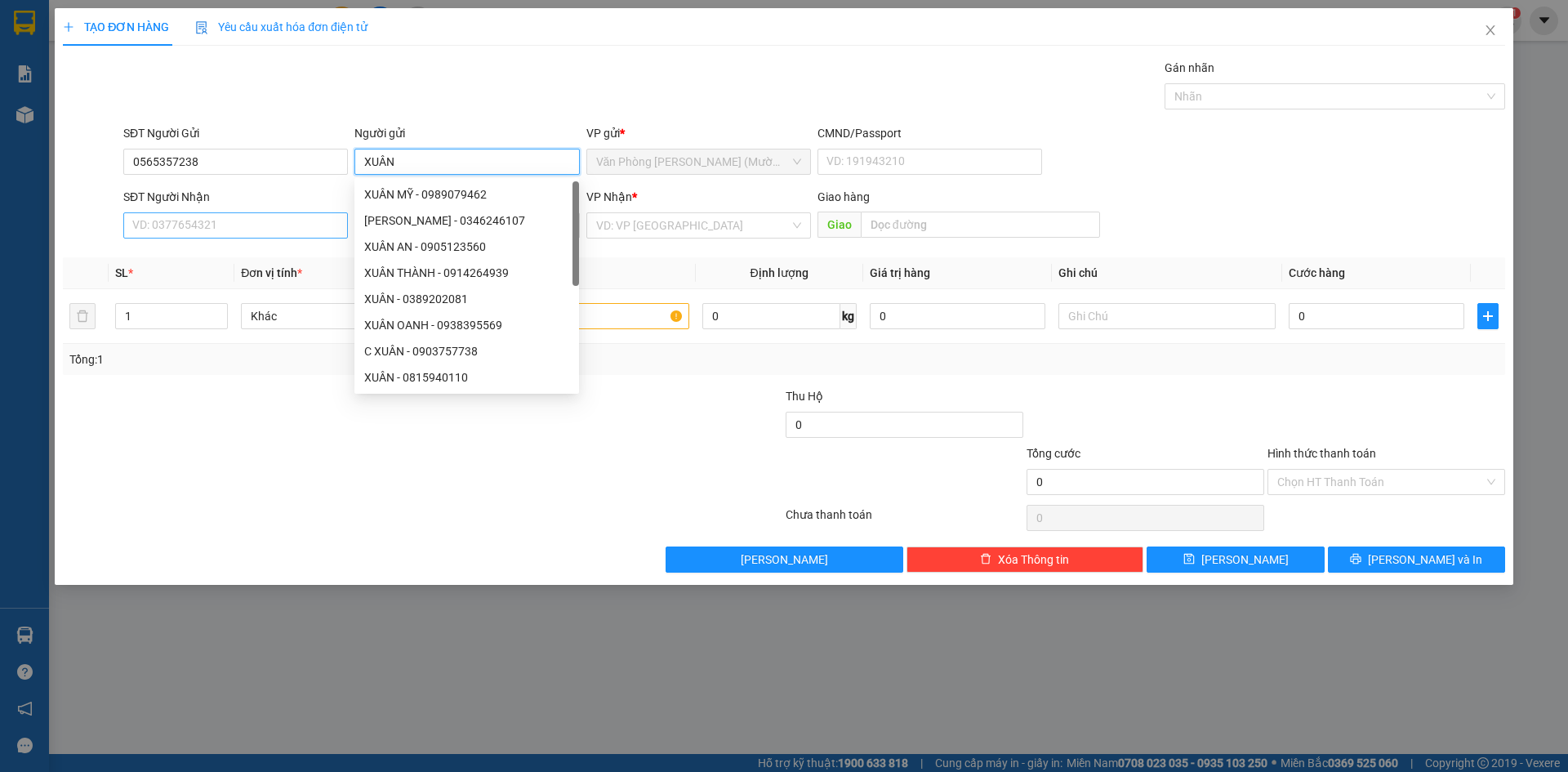
type input "XUÂN"
click at [302, 233] on input "SĐT Người Nhận" at bounding box center [235, 225] width 225 height 26
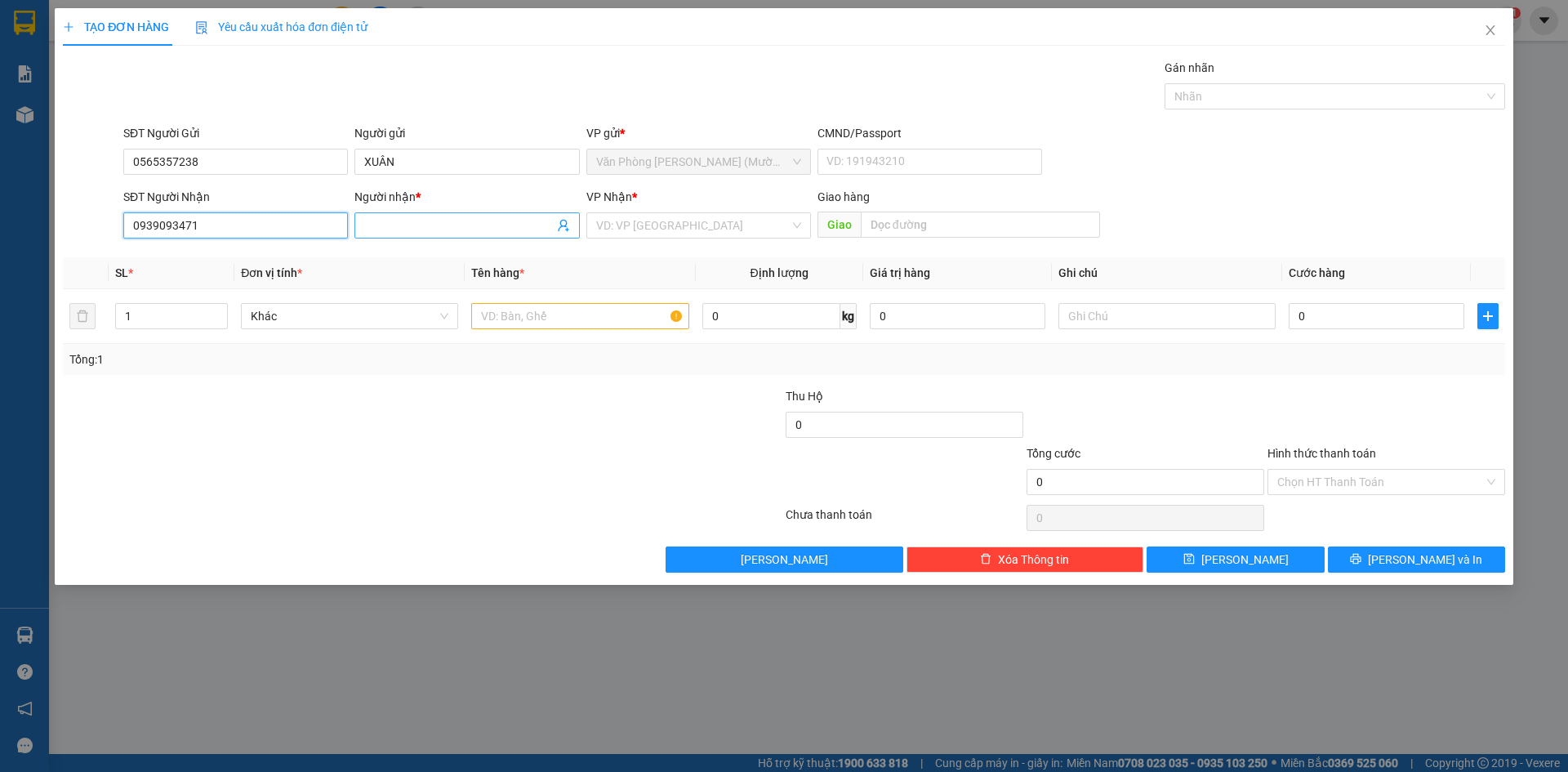
type input "0939093471"
click at [413, 223] on input "Người nhận *" at bounding box center [458, 225] width 189 height 18
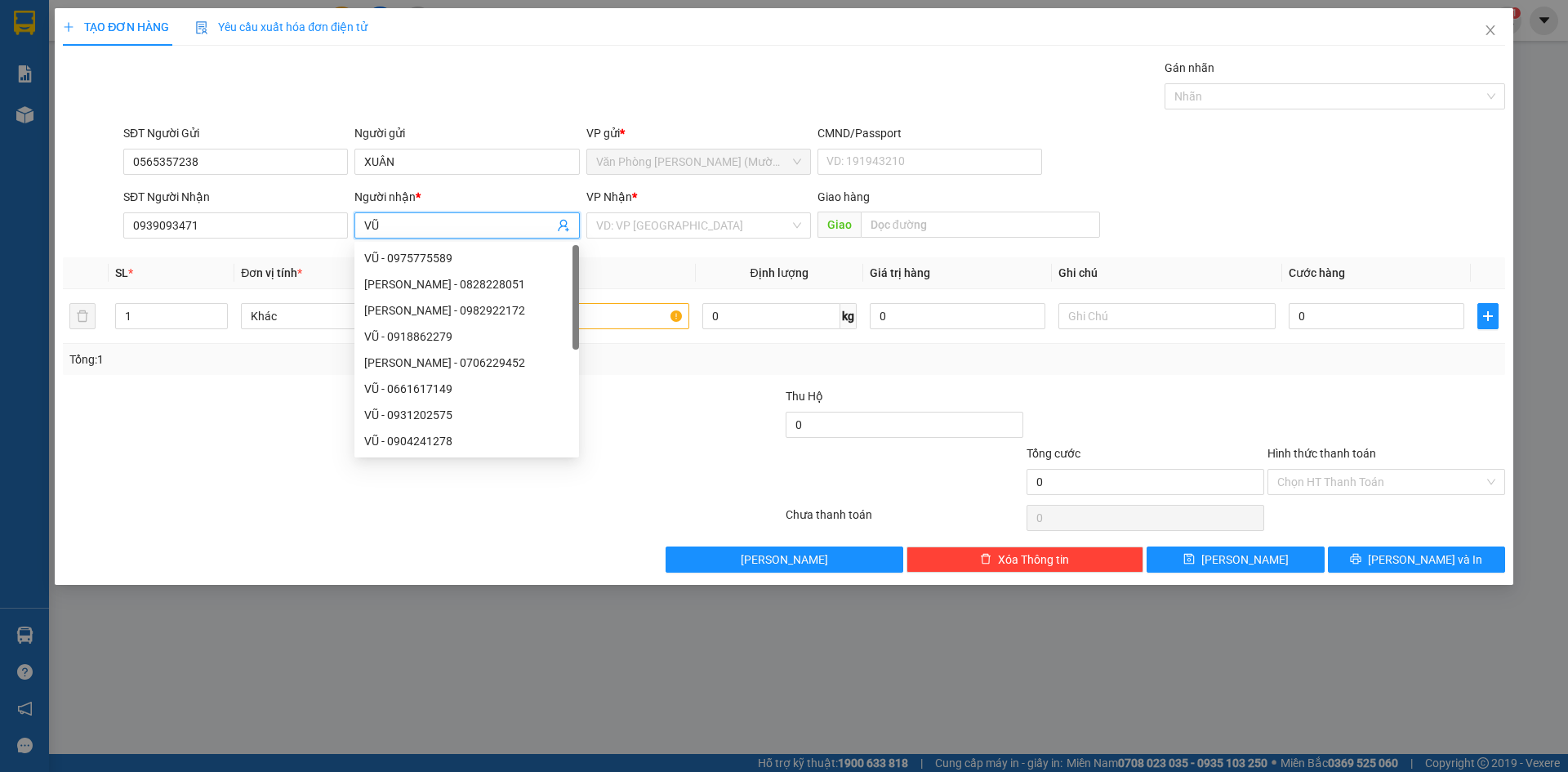
type input "VŨ"
click at [620, 56] on div "TẠO ĐƠN HÀNG Yêu cầu xuất hóa đơn điện tử Transit Pickup Surcharge Ids Transit …" at bounding box center [784, 290] width 1443 height 564
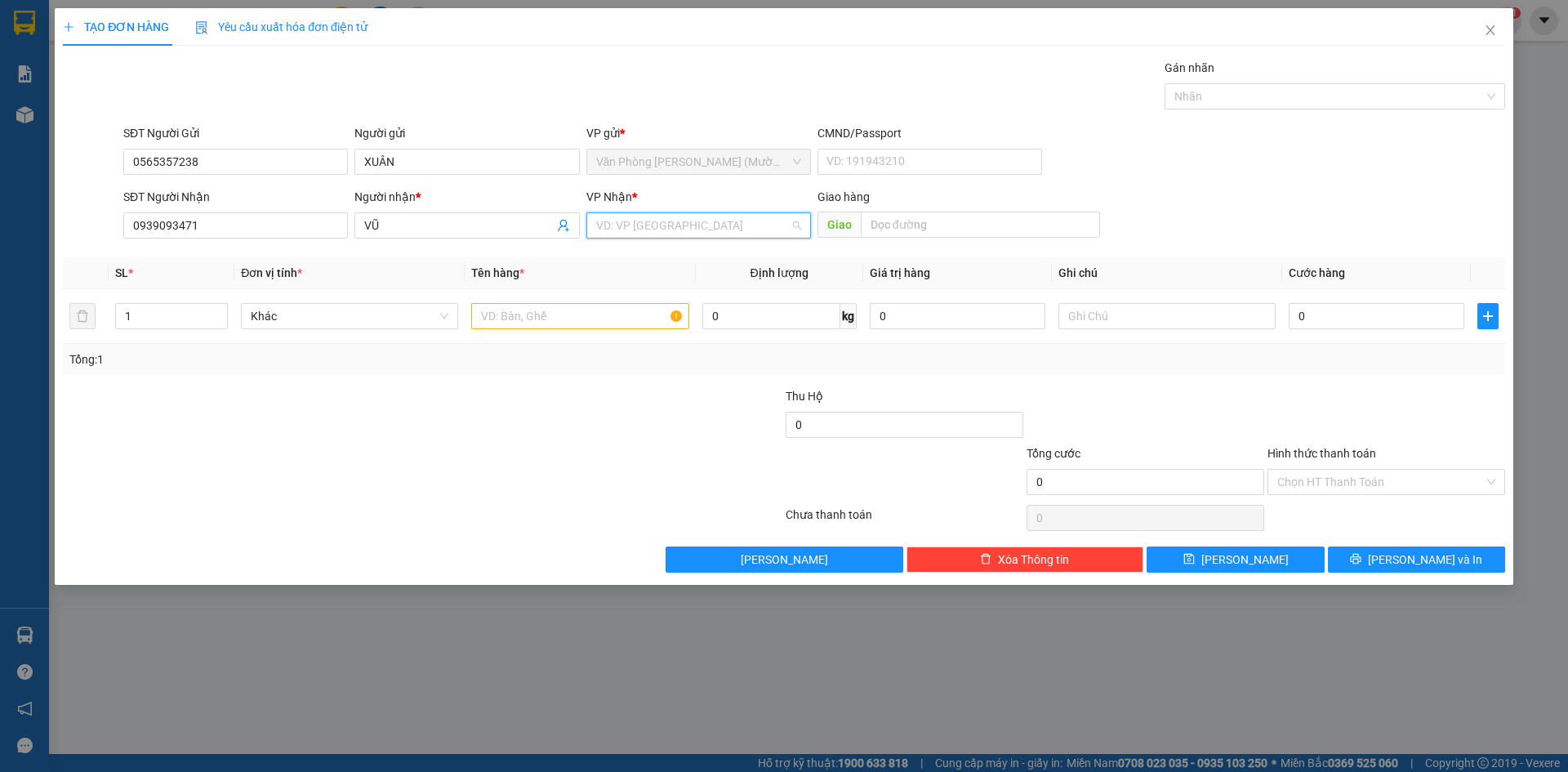
click at [650, 220] on input "search" at bounding box center [693, 225] width 193 height 24
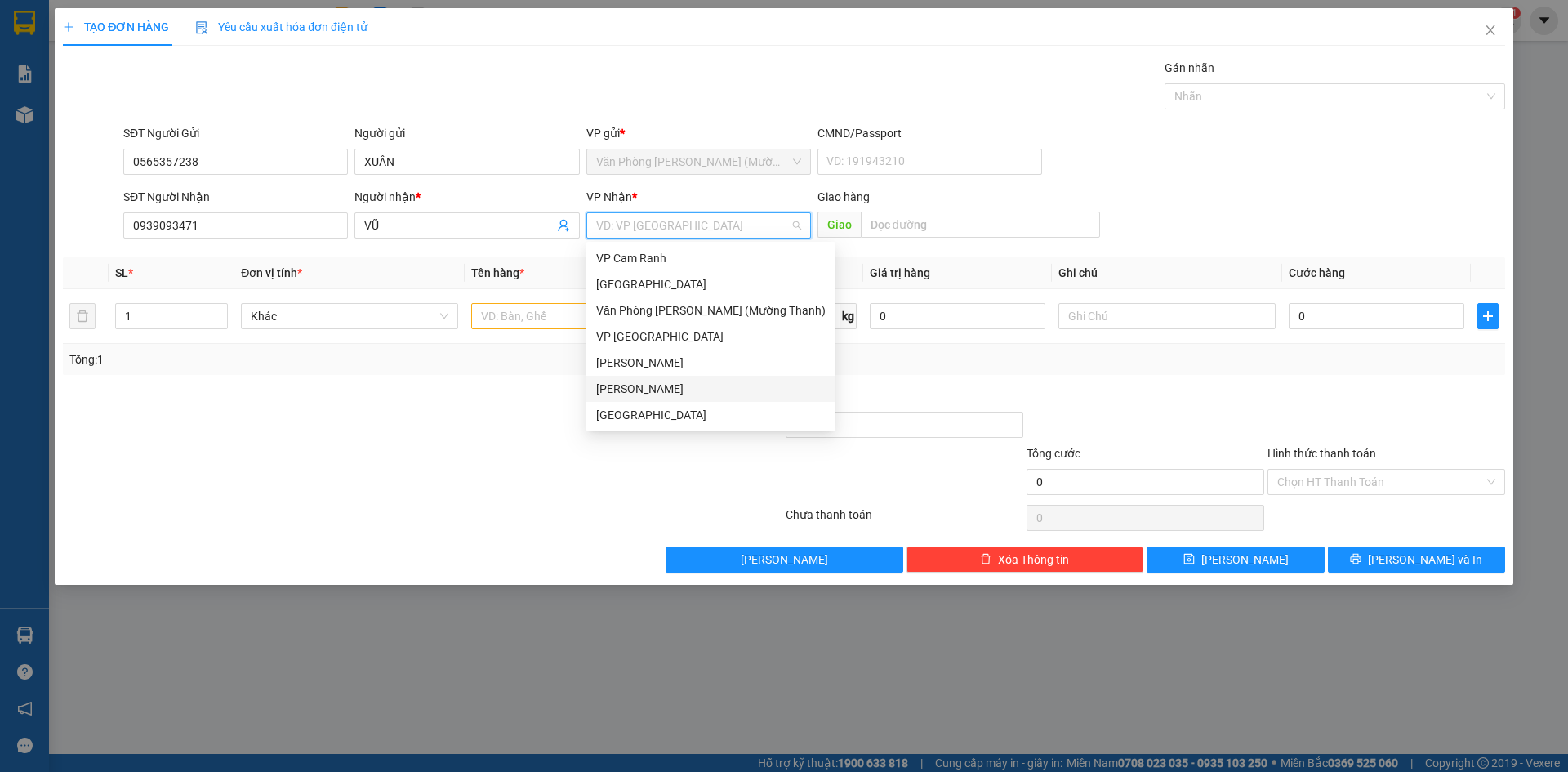
click at [665, 383] on div "[PERSON_NAME]" at bounding box center [711, 388] width 229 height 18
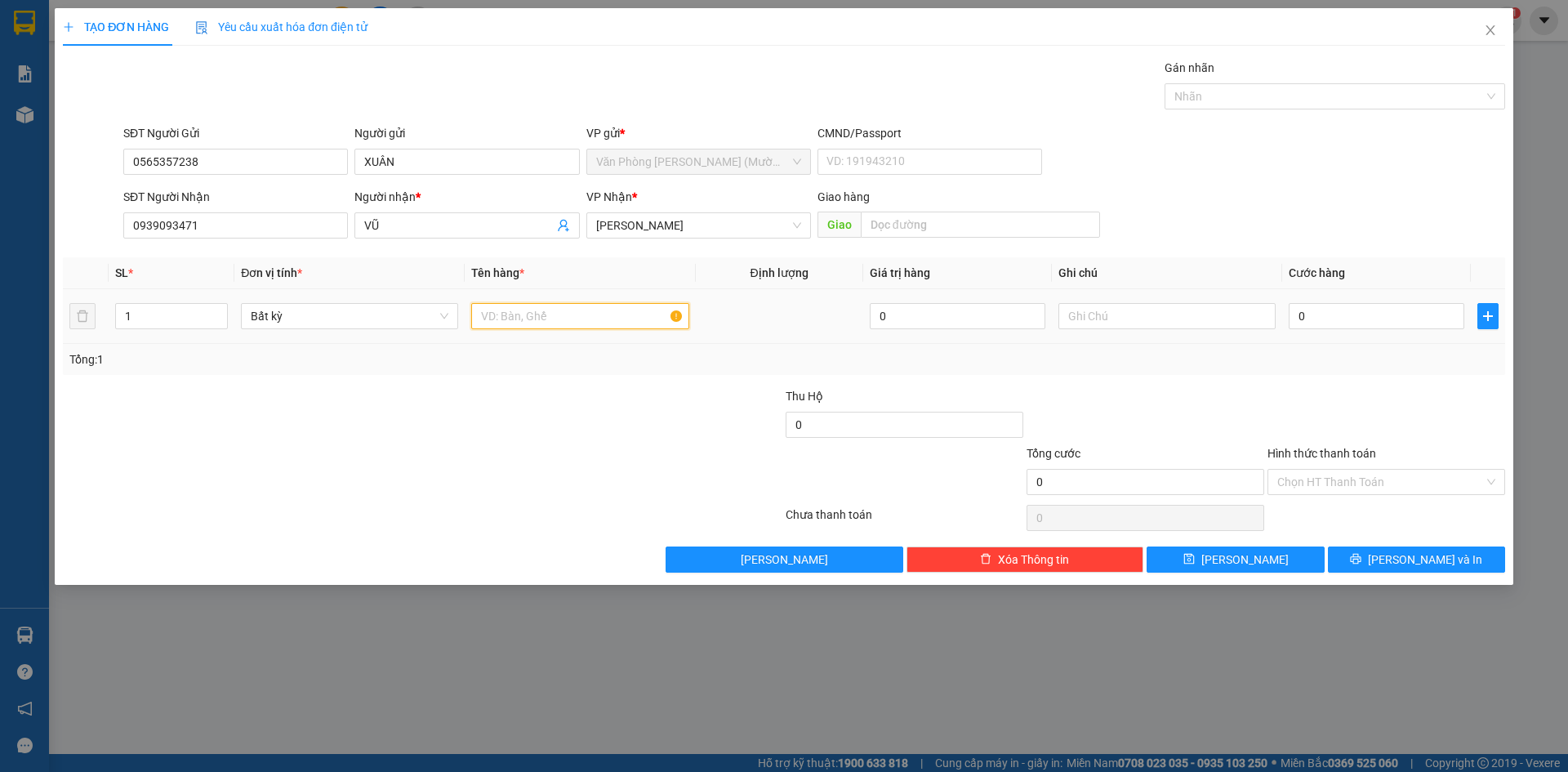
click at [545, 317] on input "text" at bounding box center [580, 316] width 217 height 26
type input "THÙNG"
click at [1293, 318] on input "0" at bounding box center [1376, 316] width 175 height 26
type input "5"
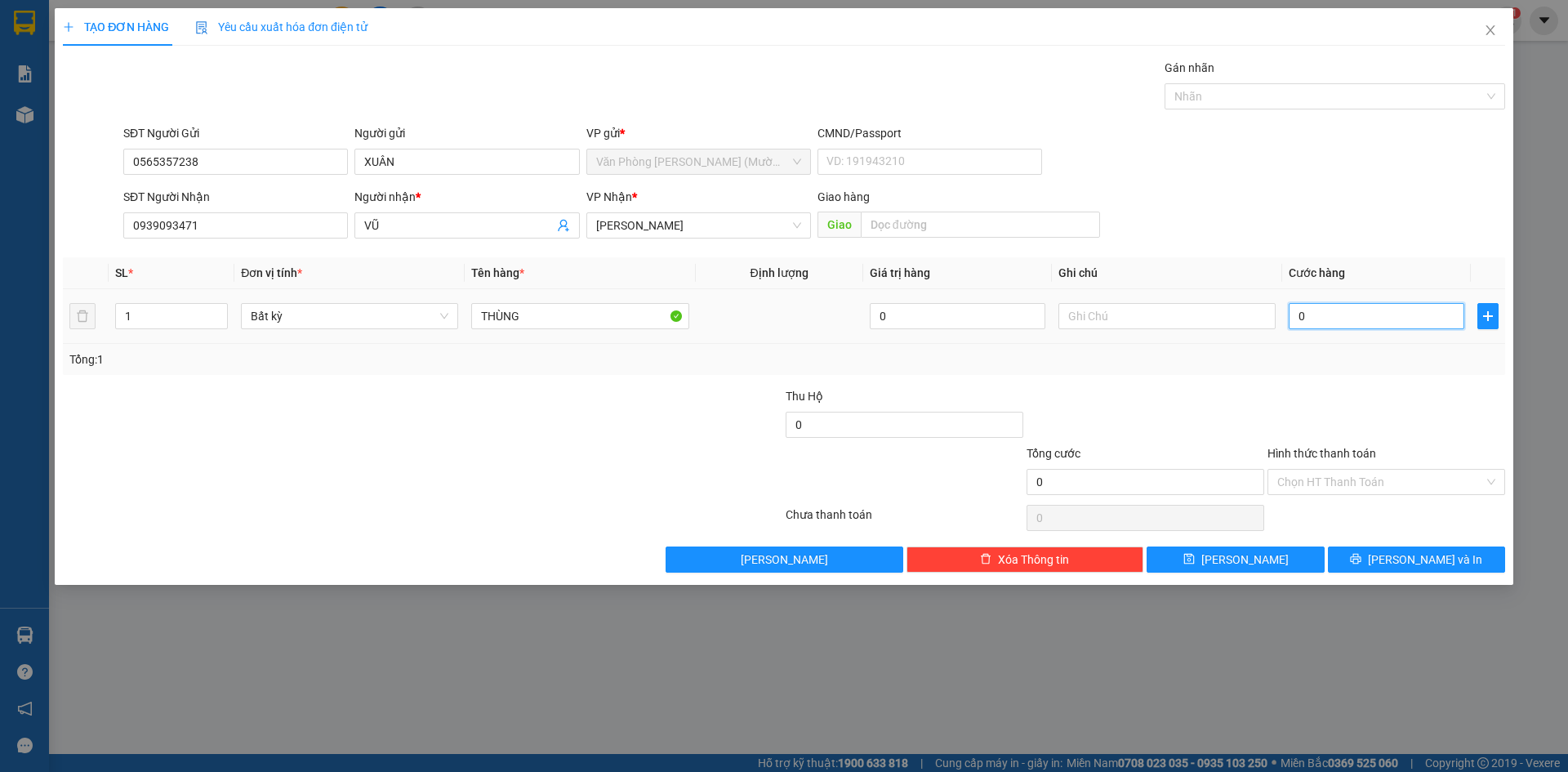
type input "5"
type input "50"
type input "50.000"
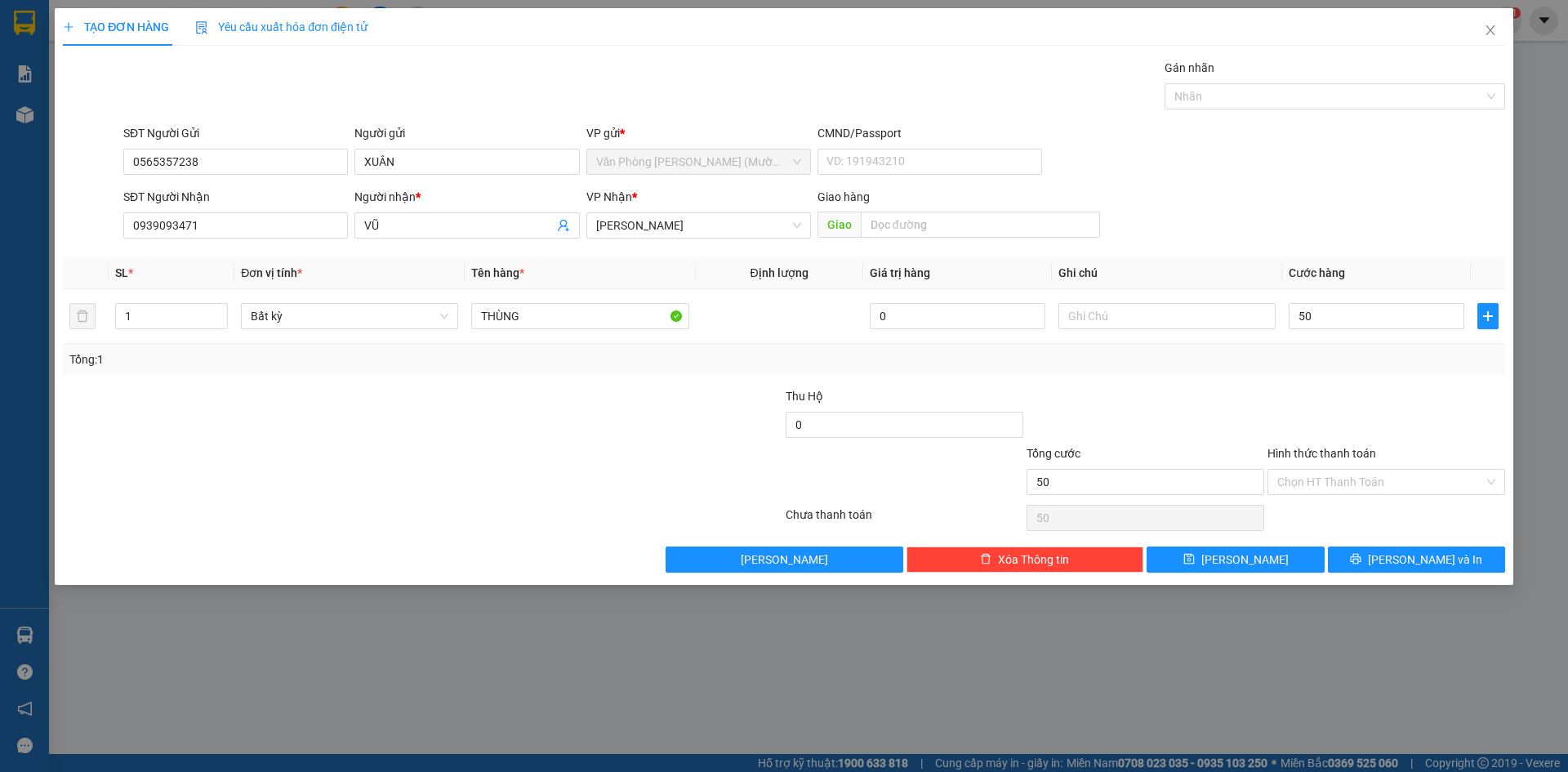
type input "50.000"
click at [1305, 417] on div at bounding box center [1386, 416] width 241 height 57
click at [1310, 480] on input "Hình thức thanh toán" at bounding box center [1381, 481] width 207 height 24
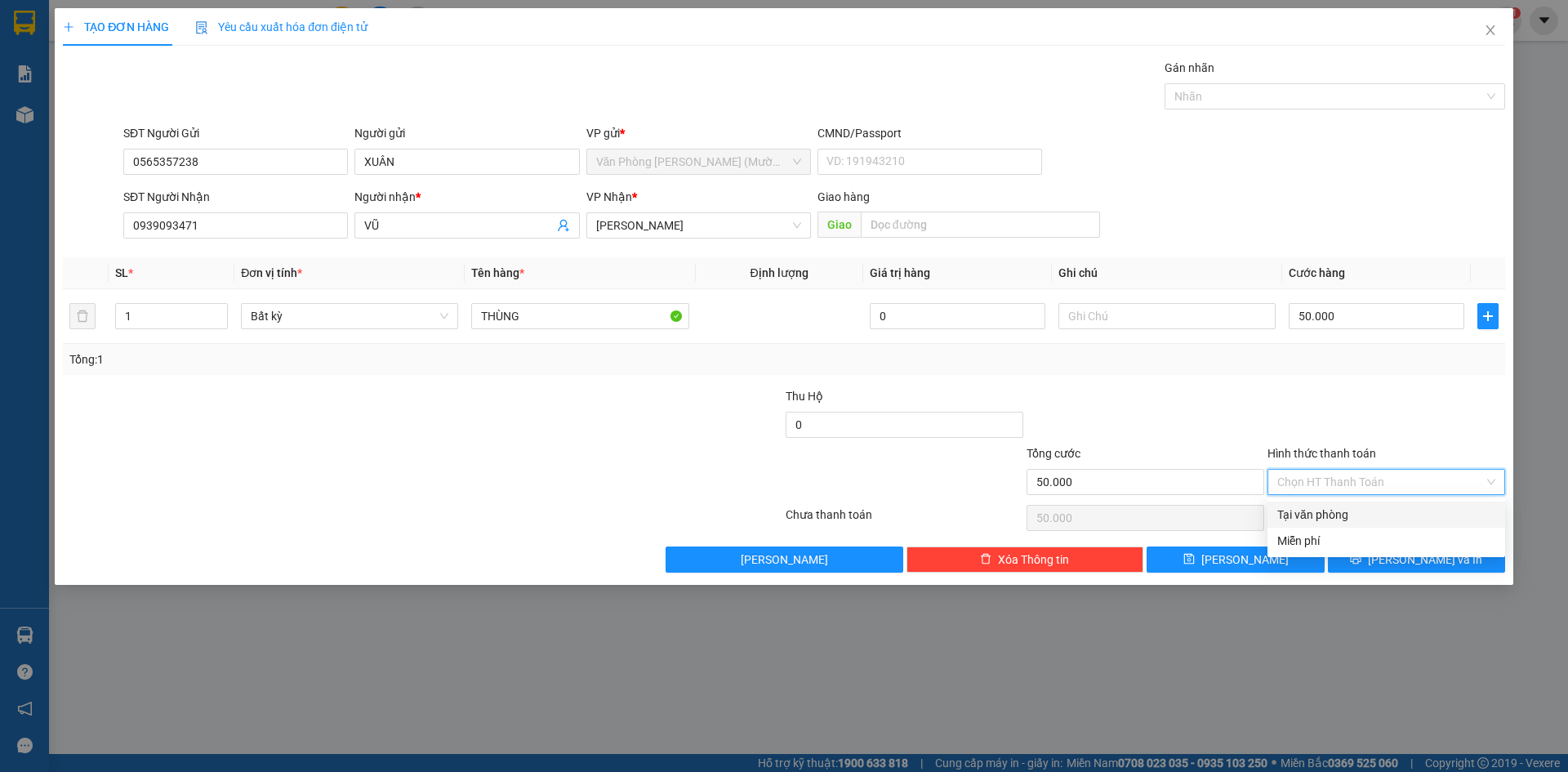
click at [1319, 512] on div "Tại văn phòng" at bounding box center [1387, 514] width 218 height 18
type input "0"
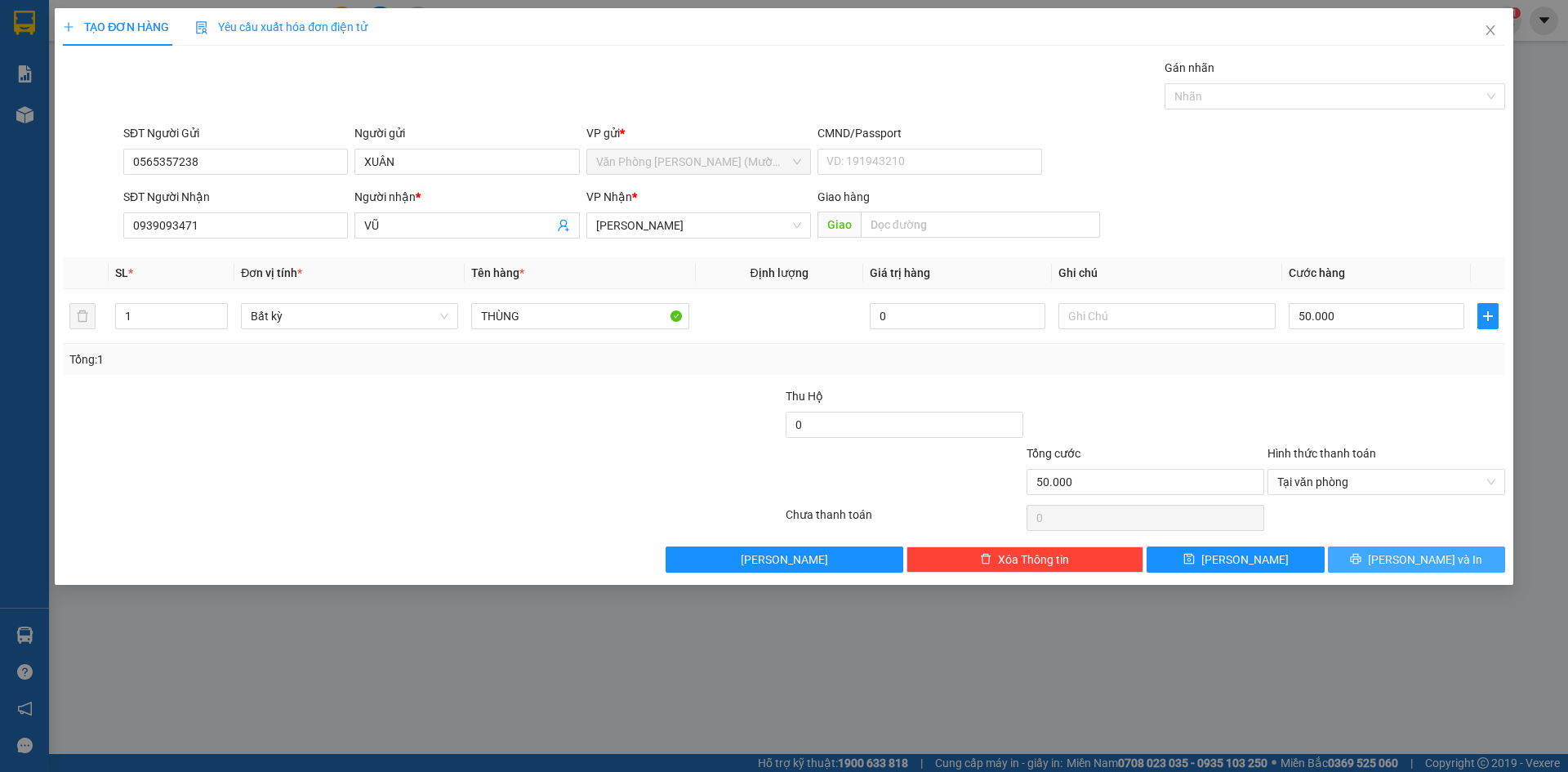
click at [1376, 555] on button "[PERSON_NAME] và In" at bounding box center [1417, 559] width 177 height 26
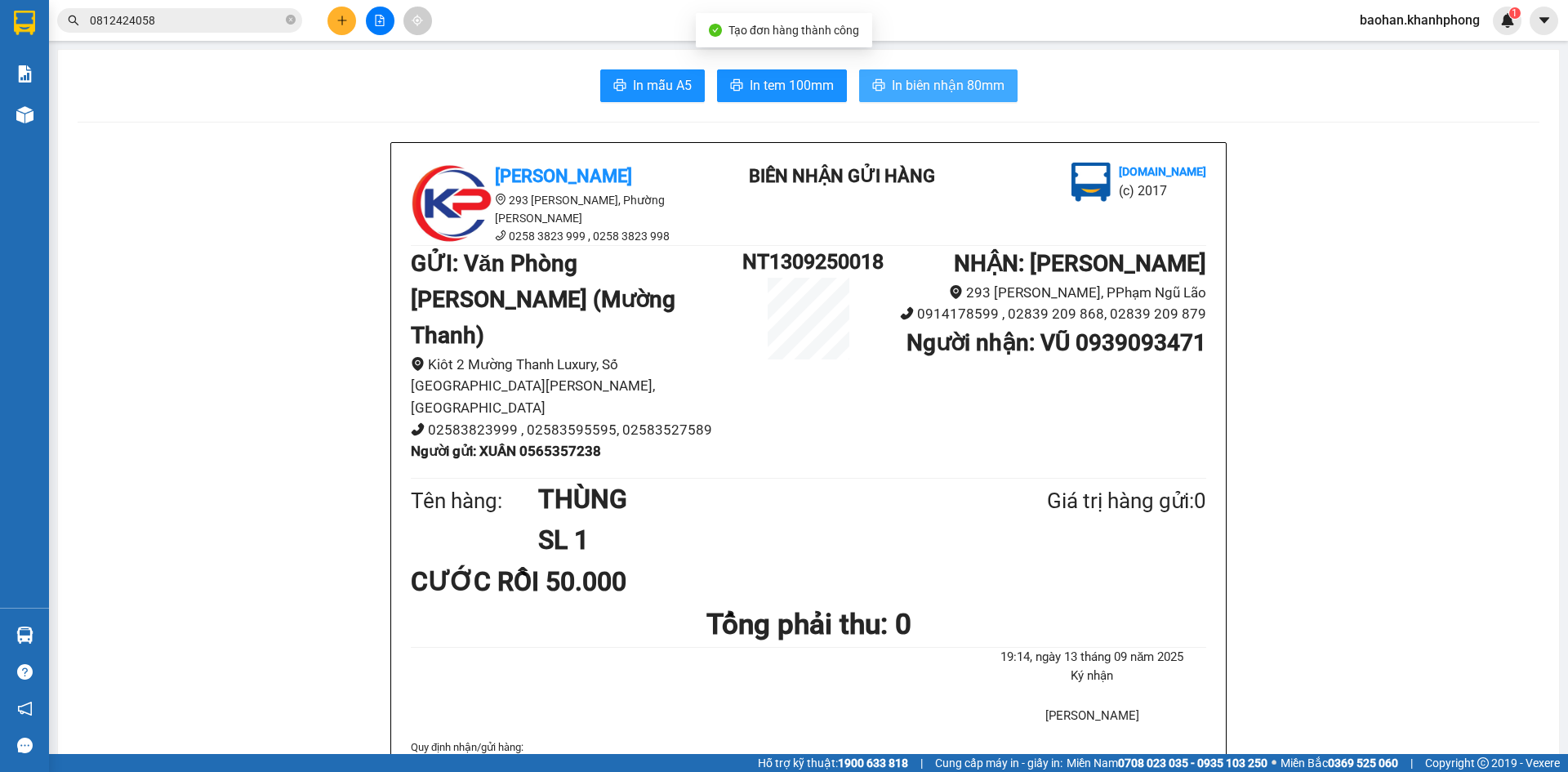
click at [934, 79] on span "In biên nhận 80mm" at bounding box center [949, 85] width 113 height 21
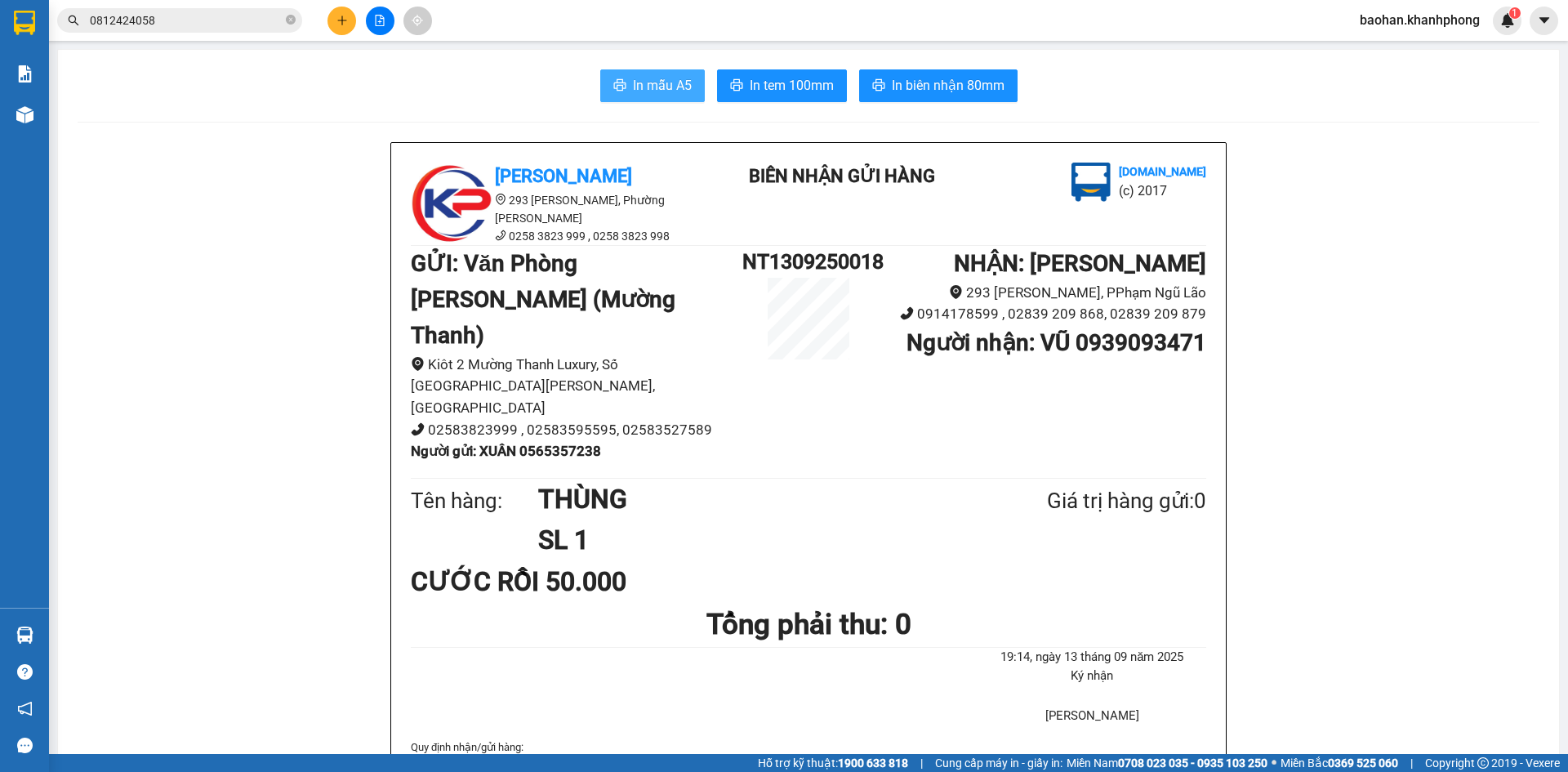
click at [661, 93] on span "In mẫu A5" at bounding box center [662, 85] width 59 height 21
